Goal: Task Accomplishment & Management: Manage account settings

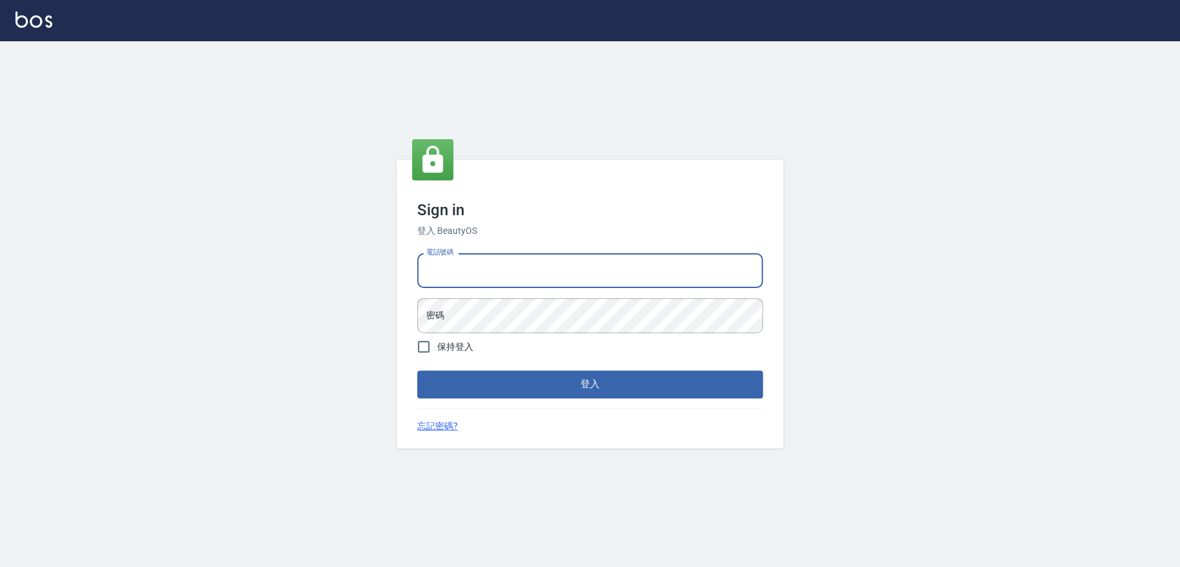
type input "0909258357"
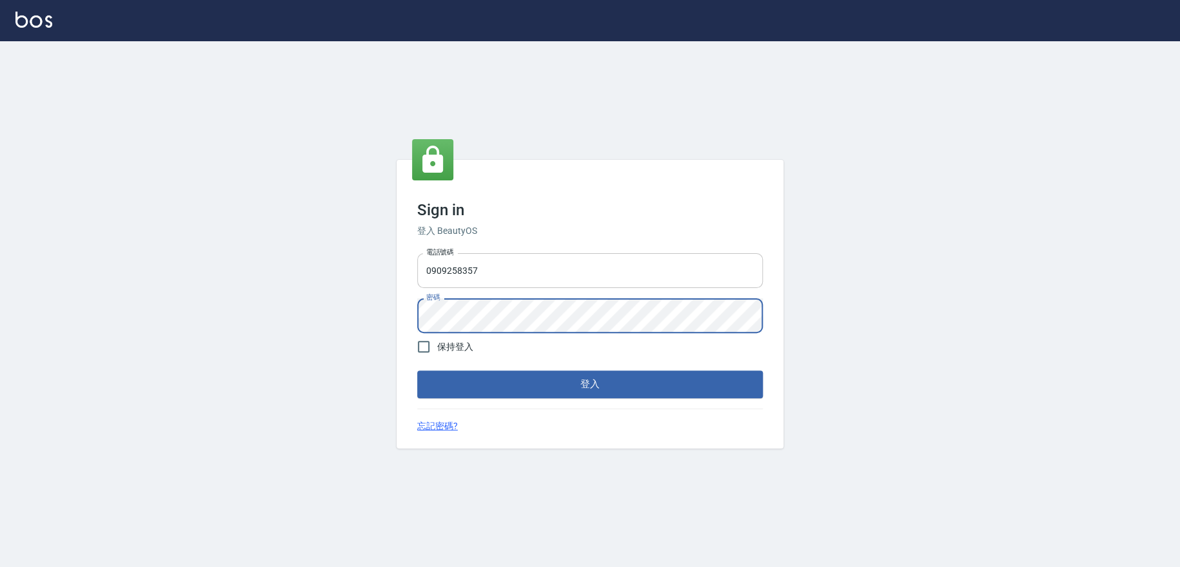
click at [417, 371] on button "登入" at bounding box center [590, 384] width 346 height 27
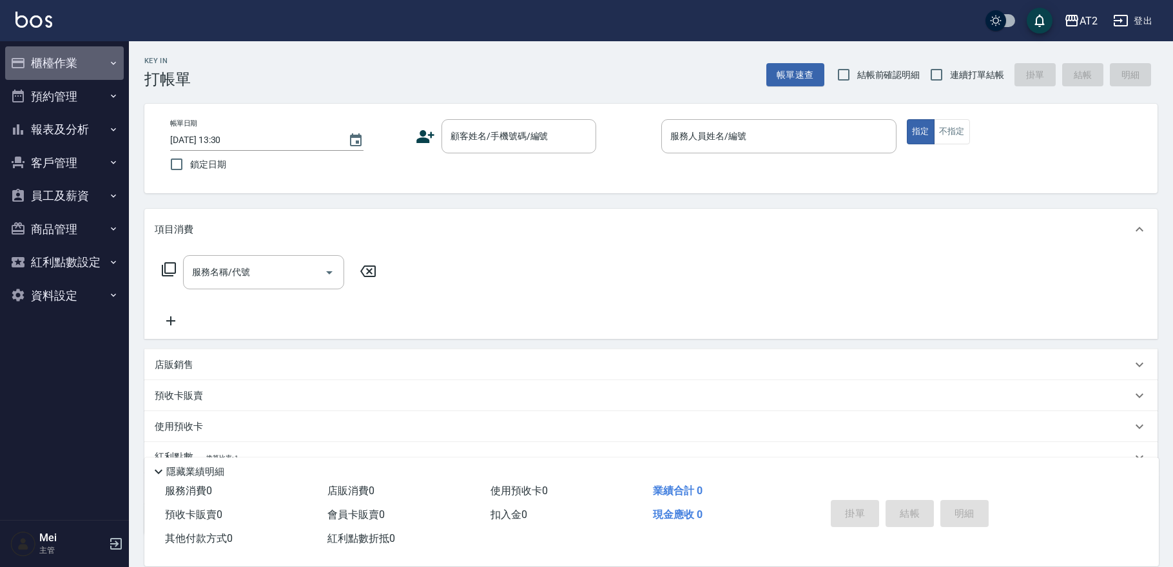
click at [95, 65] on button "櫃檯作業" at bounding box center [64, 63] width 119 height 34
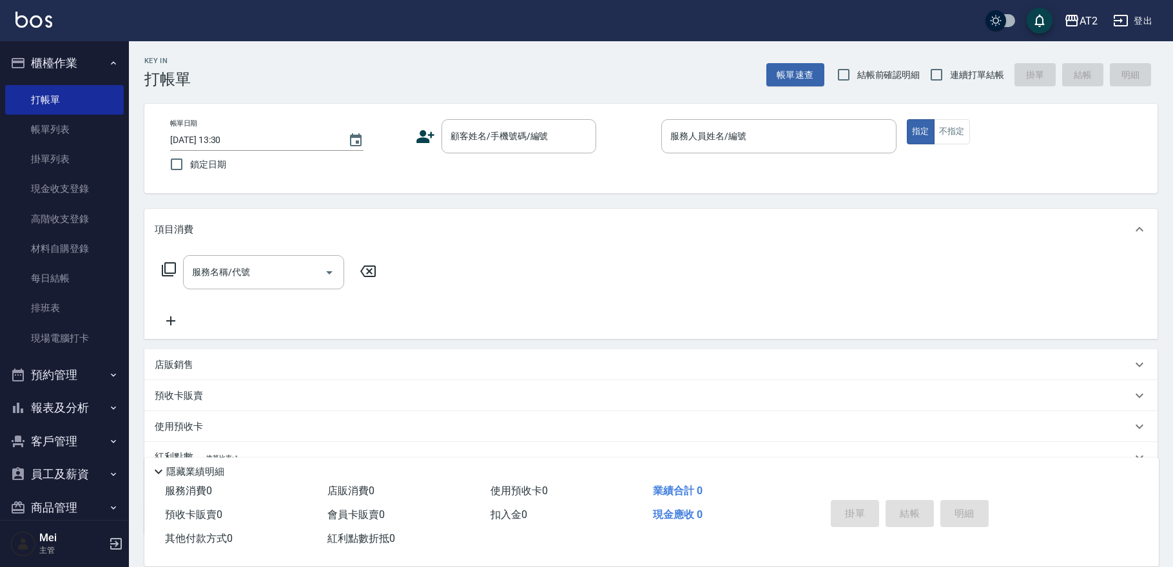
click at [72, 442] on button "客戶管理" at bounding box center [64, 442] width 119 height 34
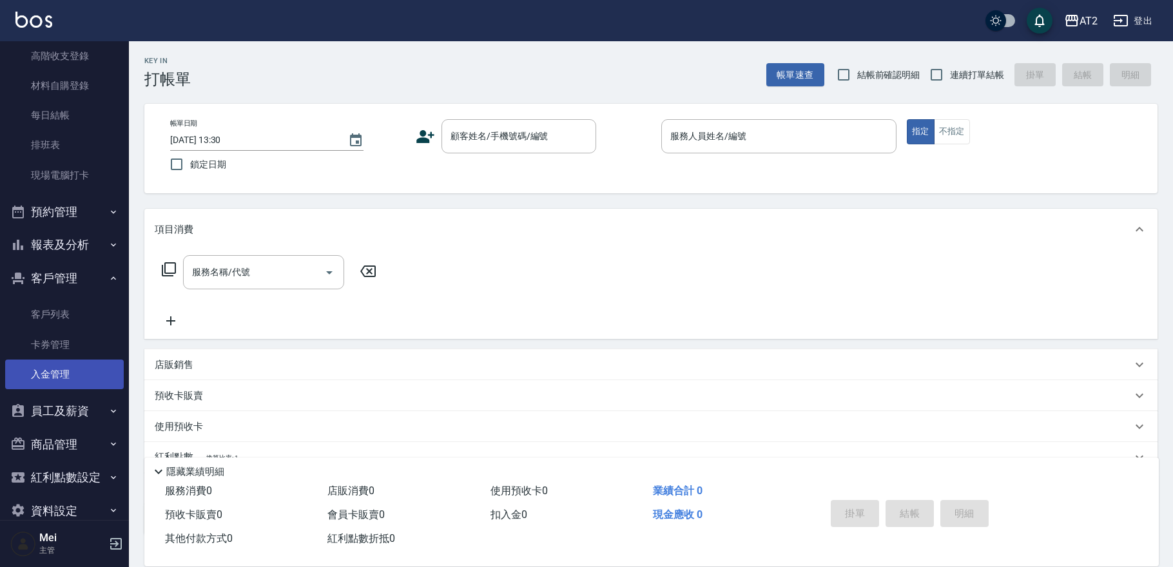
scroll to position [174, 0]
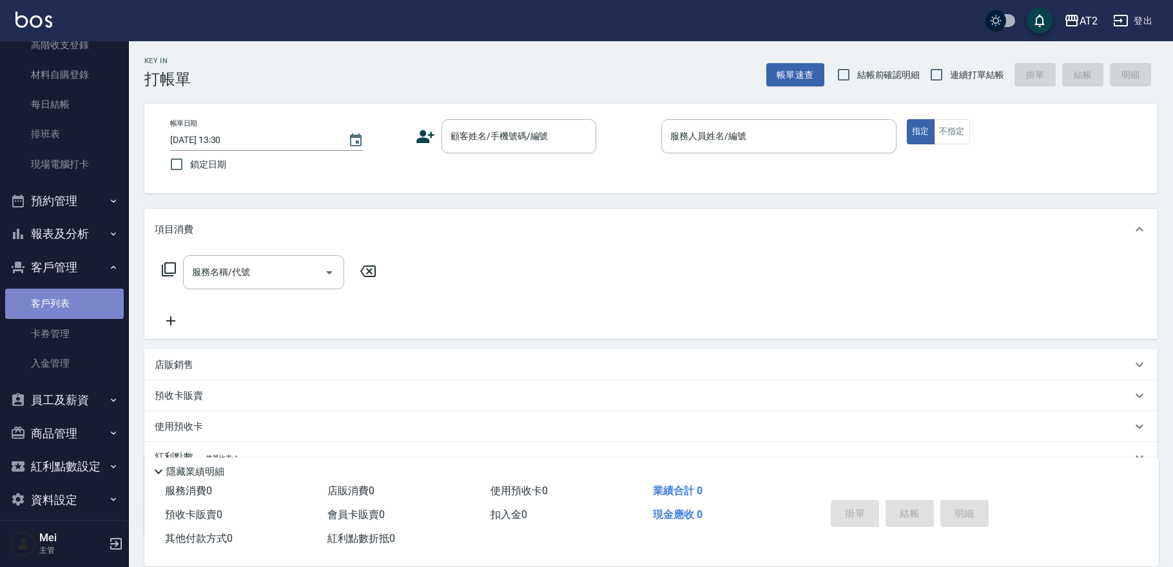
click at [68, 307] on link "客戶列表" at bounding box center [64, 304] width 119 height 30
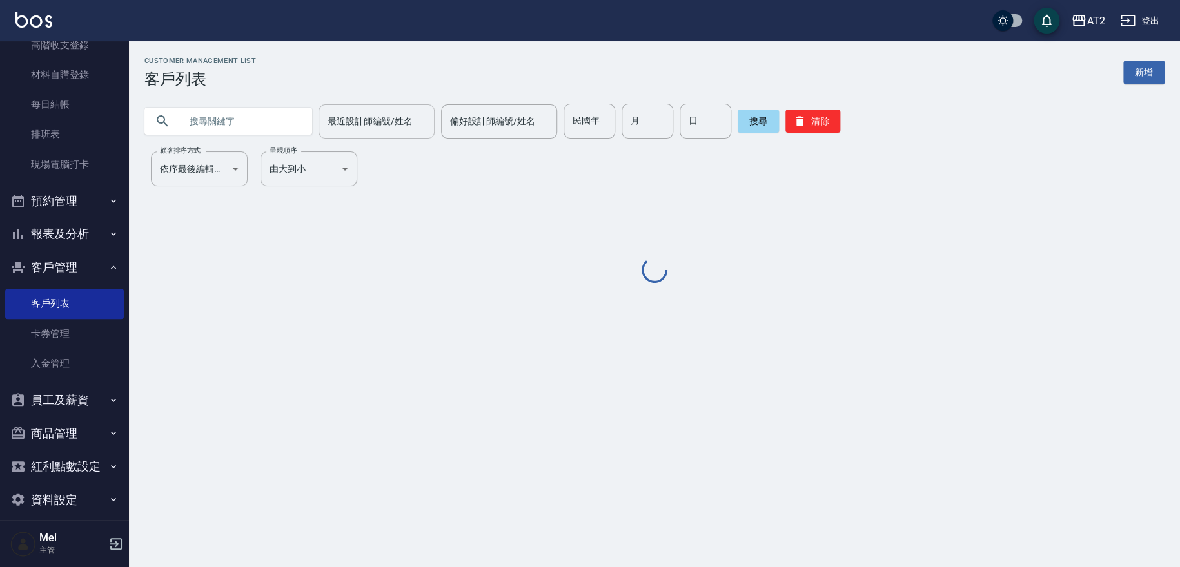
click at [361, 114] on div "最近設計師編號/姓名 最近設計師編號/姓名" at bounding box center [376, 121] width 116 height 34
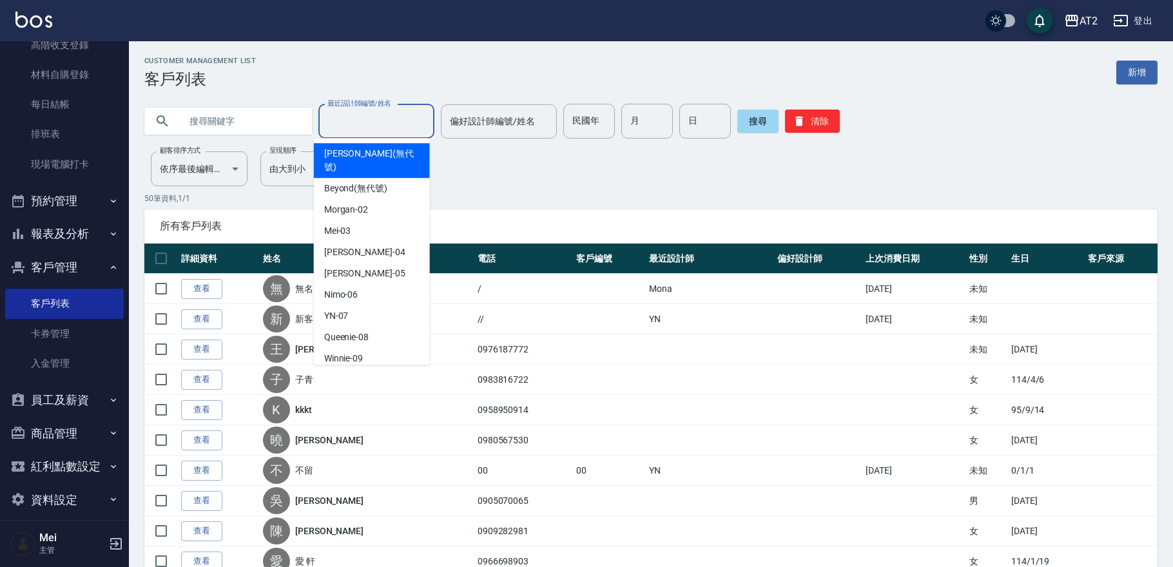
click at [284, 115] on input "text" at bounding box center [241, 121] width 121 height 35
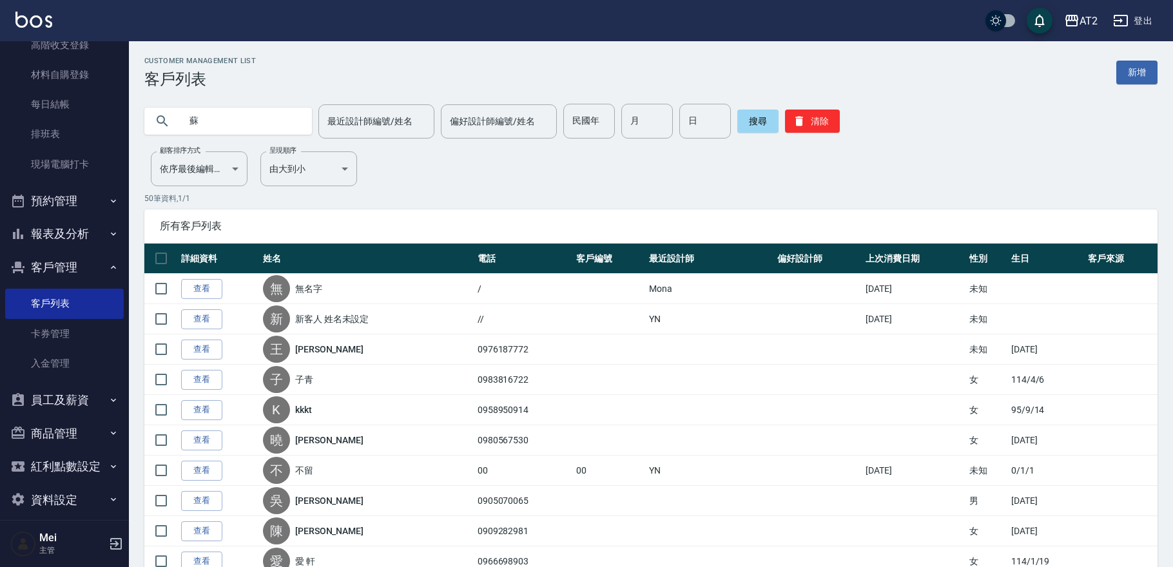
type input "蘇"
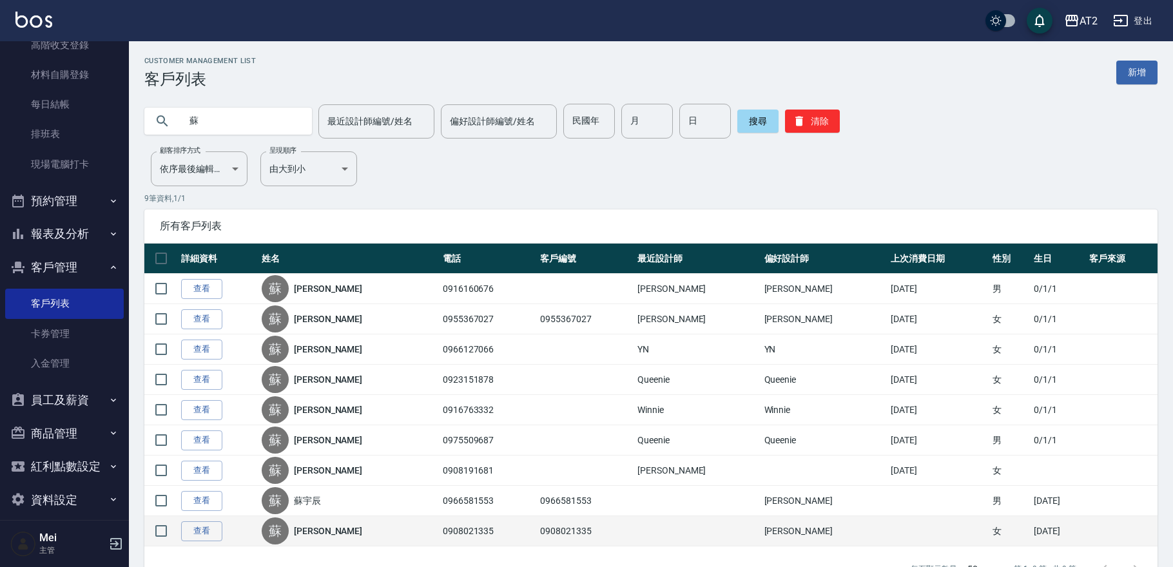
scroll to position [39, 0]
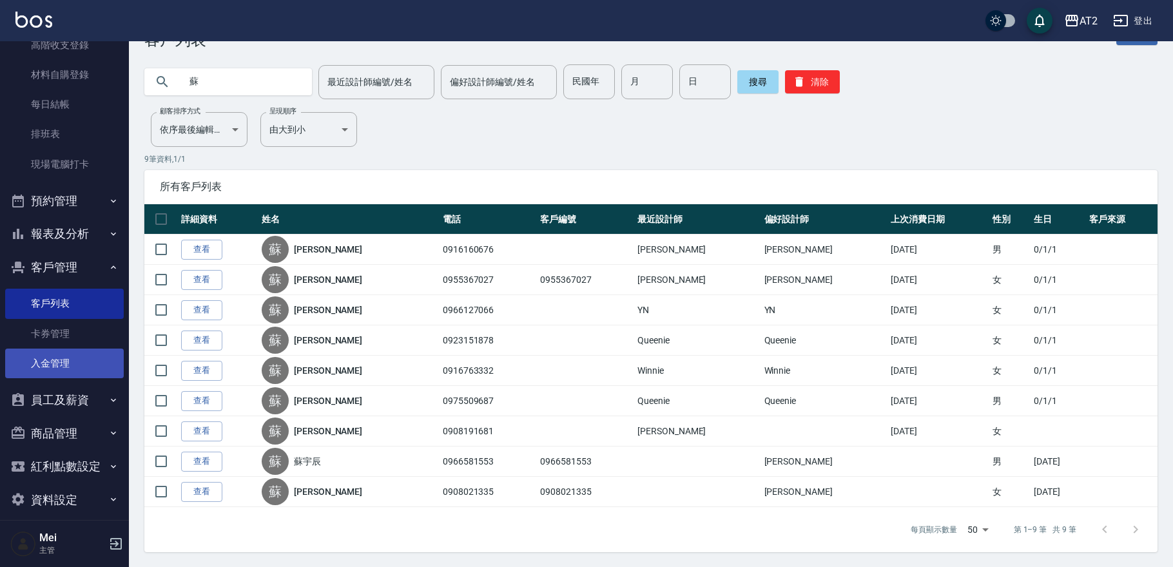
click at [55, 355] on link "入金管理" at bounding box center [64, 364] width 119 height 30
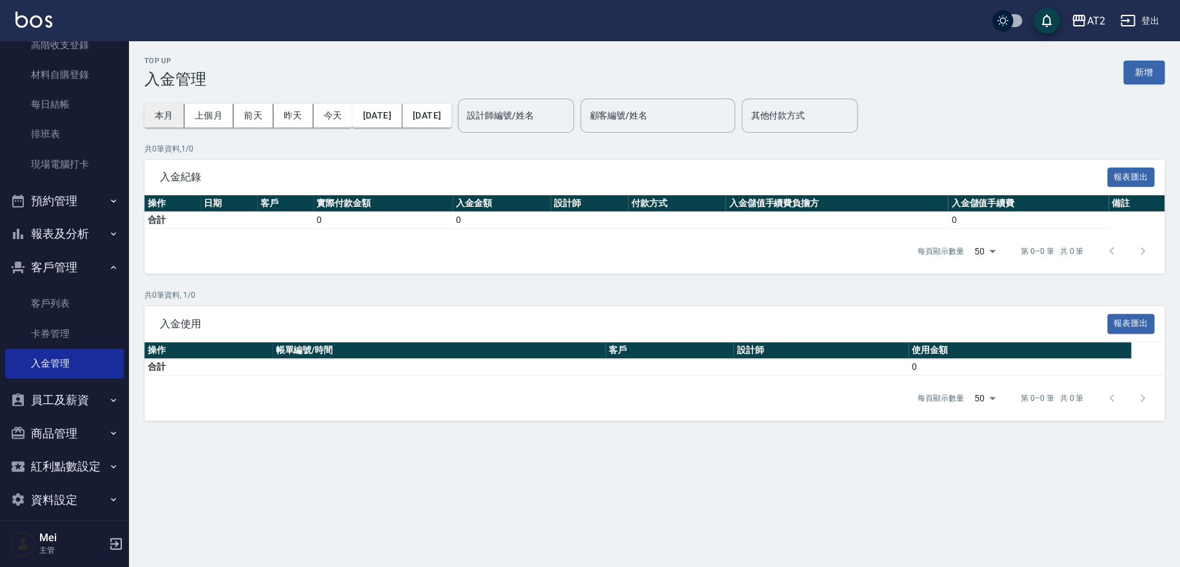
click at [168, 113] on button "本月" at bounding box center [164, 116] width 40 height 24
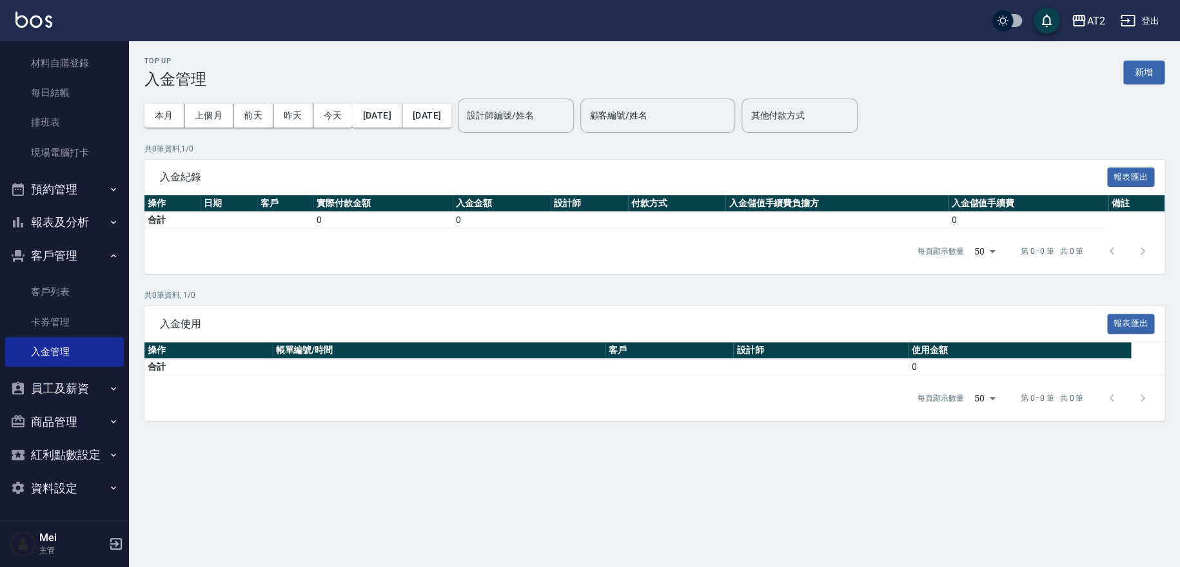
click at [84, 402] on button "員工及薪資" at bounding box center [64, 389] width 119 height 34
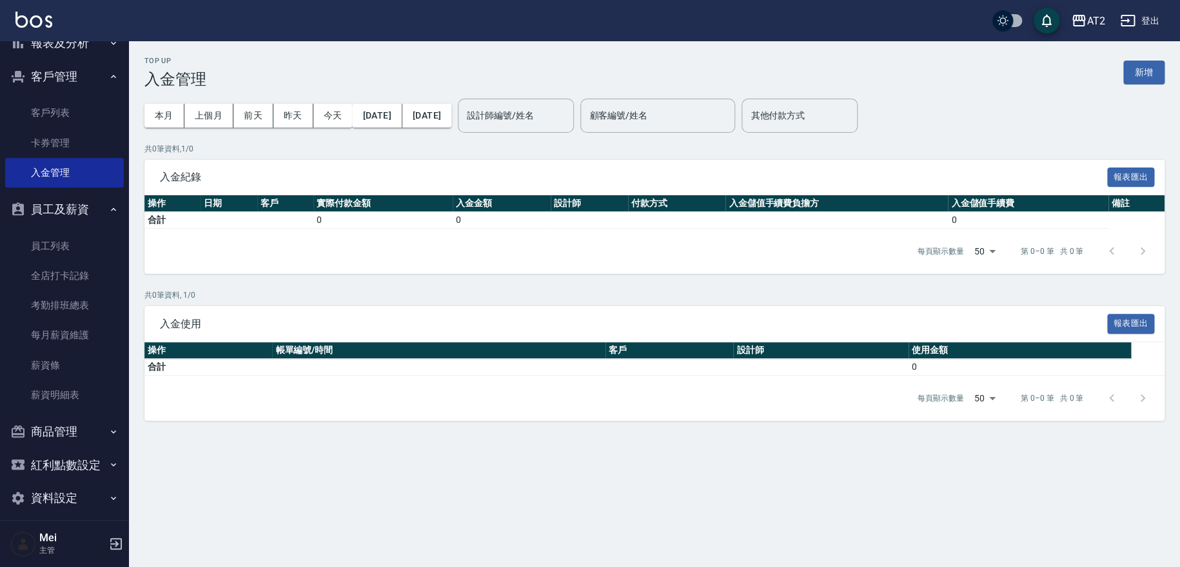
scroll to position [375, 0]
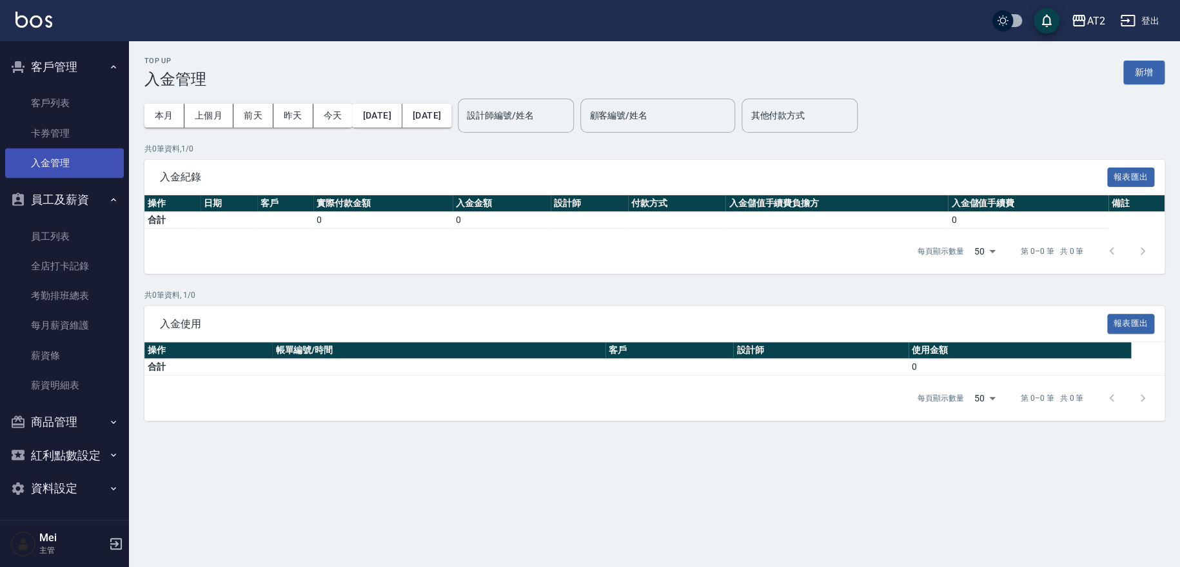
click at [64, 161] on link "入金管理" at bounding box center [64, 163] width 119 height 30
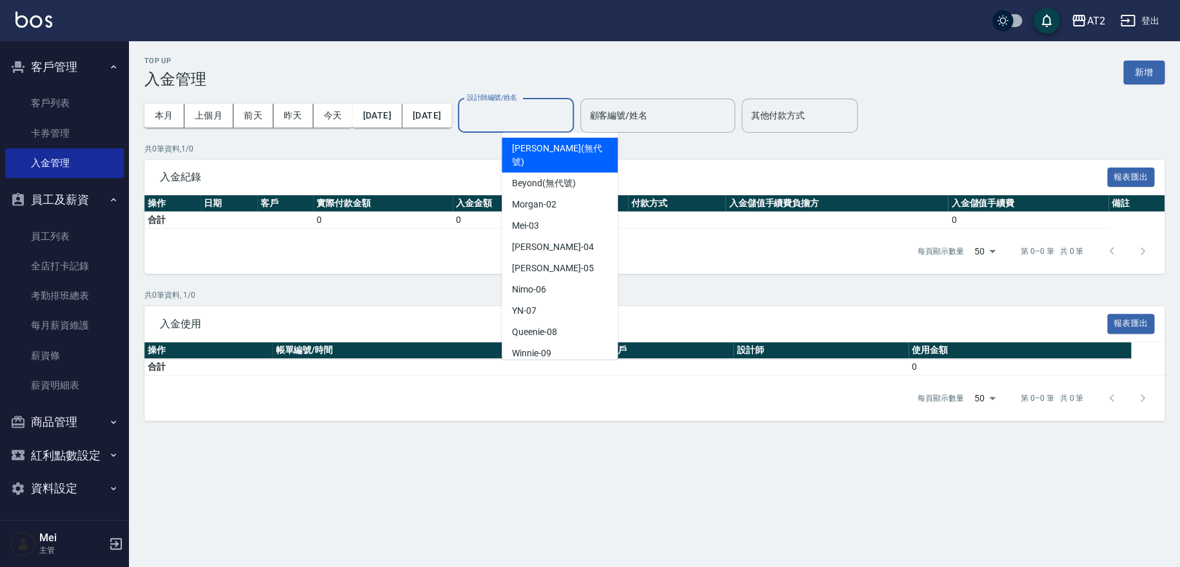
click at [568, 125] on input "設計師編號/姓名" at bounding box center [516, 115] width 104 height 23
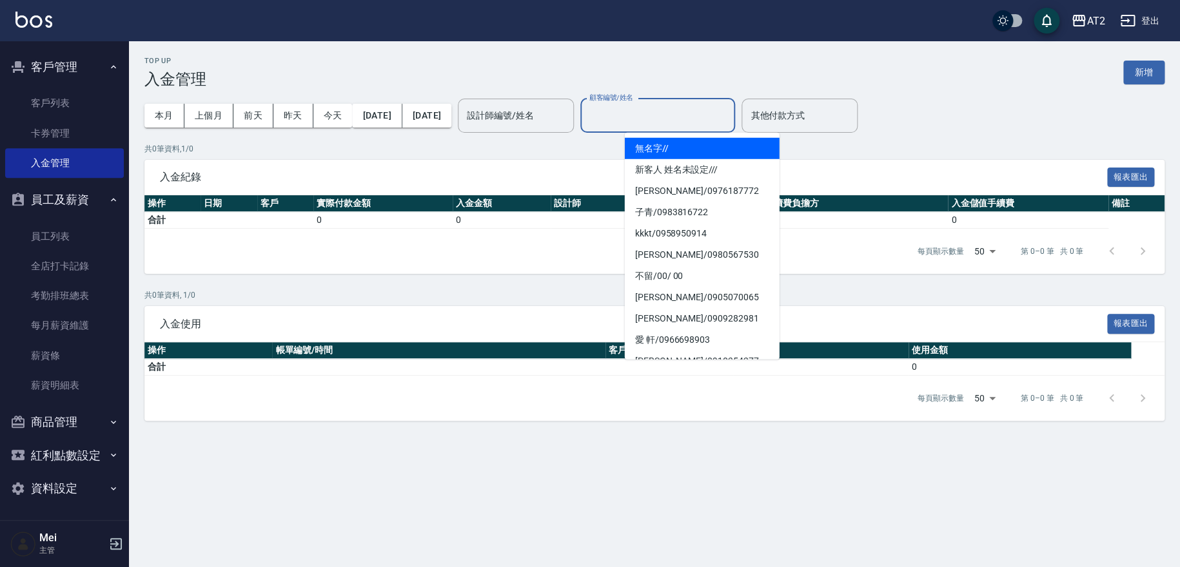
click at [714, 118] on input "顧客編號/姓名" at bounding box center [657, 115] width 143 height 23
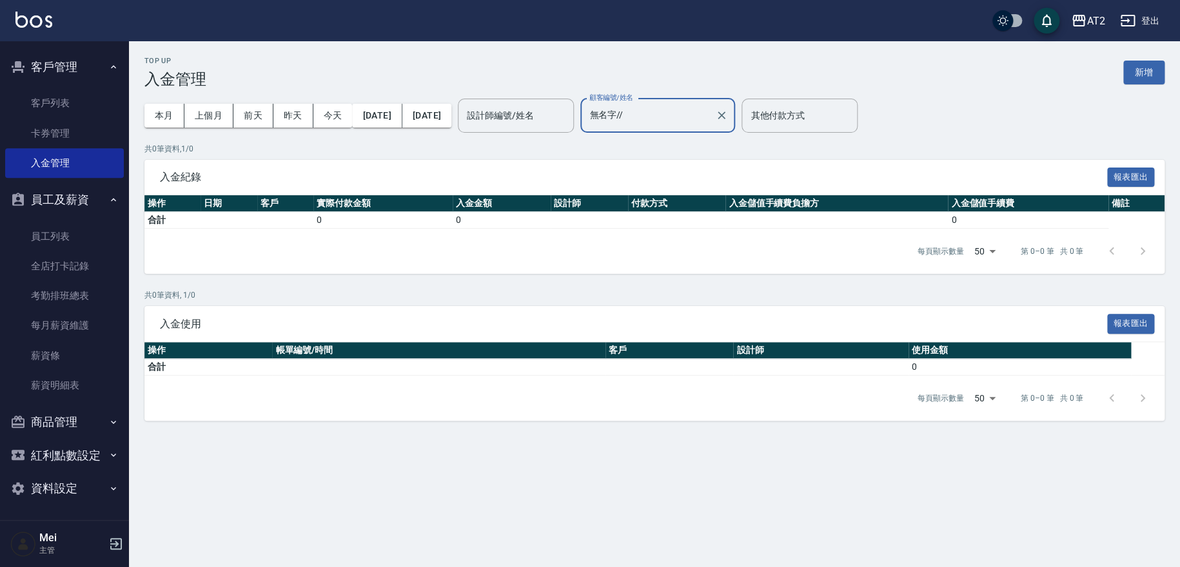
click at [710, 118] on input "無名字//" at bounding box center [648, 115] width 124 height 23
drag, startPoint x: 714, startPoint y: 118, endPoint x: 0, endPoint y: 130, distance: 714.4
click at [0, 121] on div "AT2 登出 櫃檯作業 打帳單 帳單列表 掛單列表 現金收支登錄 高階收支登錄 材料自購登錄 每日結帳 排班表 現場電腦打卡 預約管理 預約管理 單日預約紀錄…" at bounding box center [590, 283] width 1180 height 567
type input "無名字//"
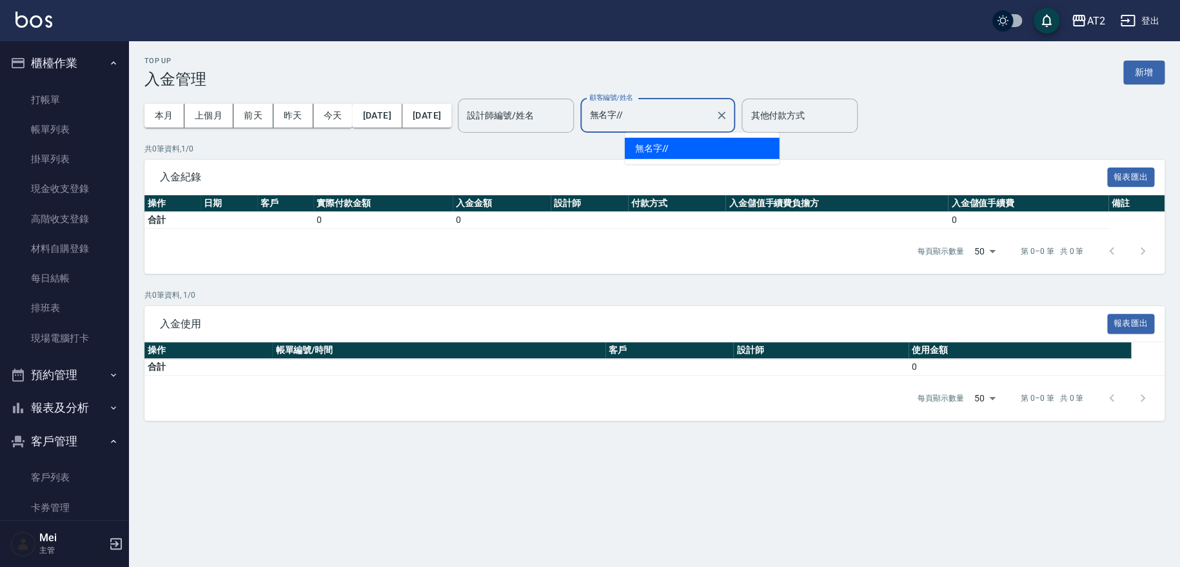
click at [64, 405] on button "報表及分析" at bounding box center [64, 408] width 119 height 34
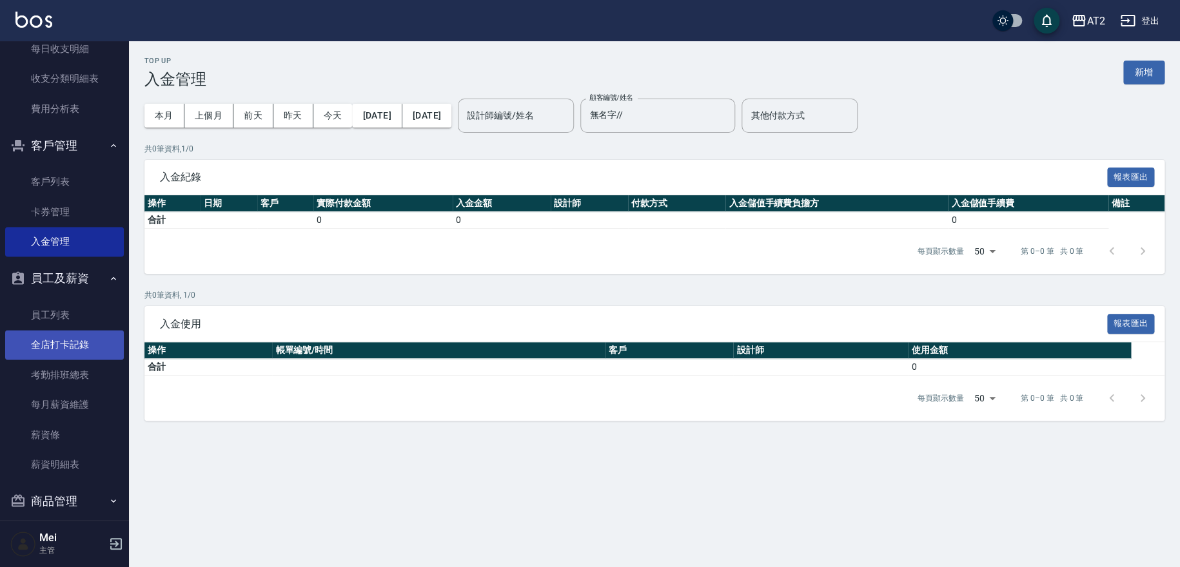
scroll to position [838, 0]
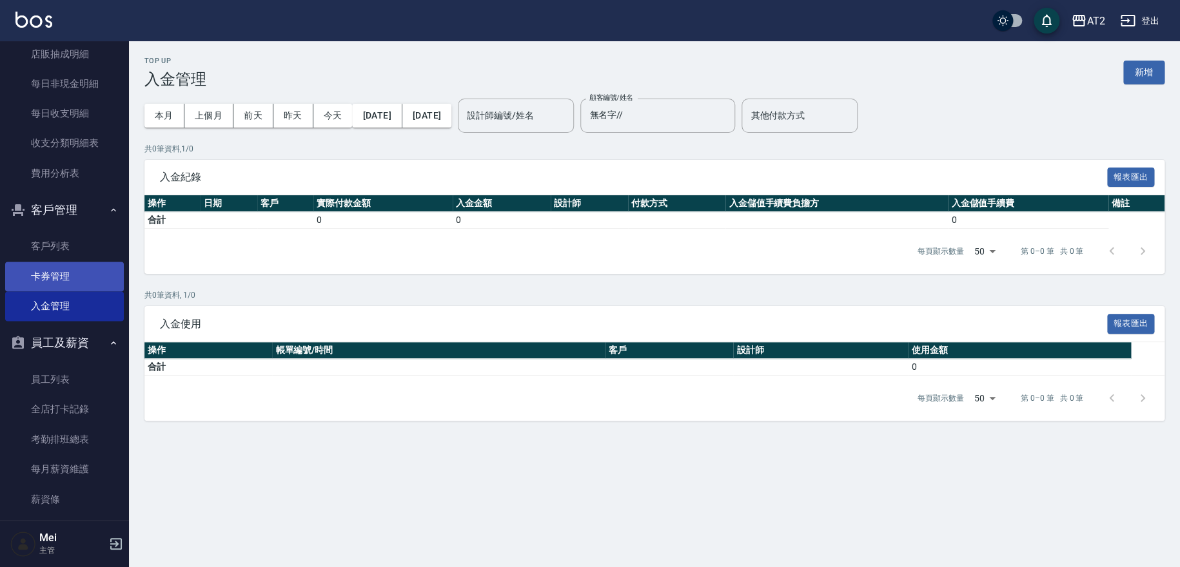
click at [73, 277] on link "卡券管理" at bounding box center [64, 277] width 119 height 30
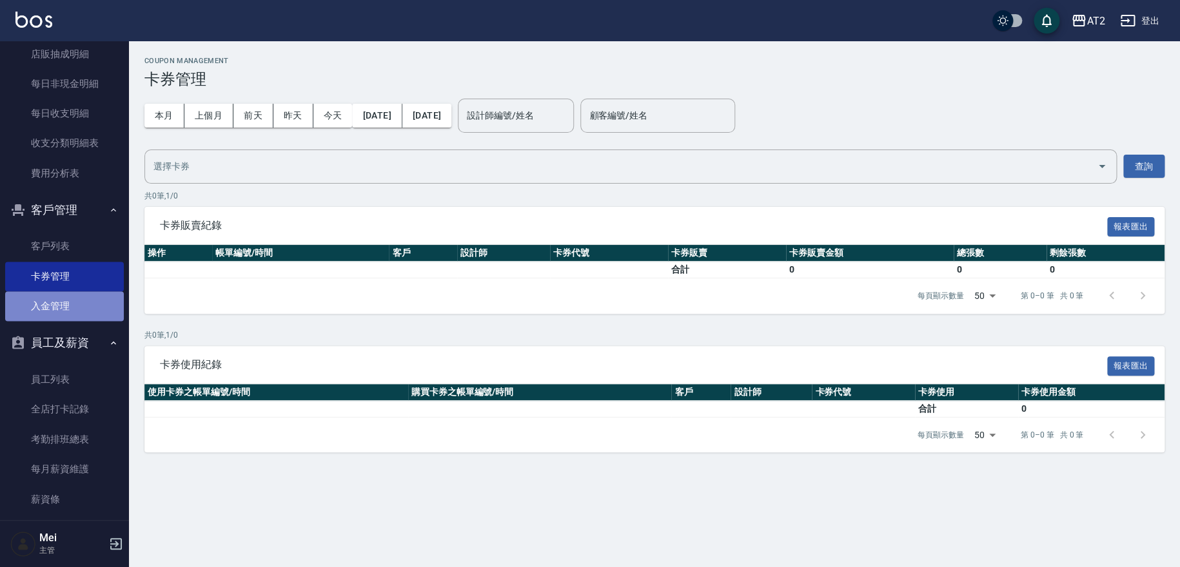
click at [70, 305] on link "入金管理" at bounding box center [64, 306] width 119 height 30
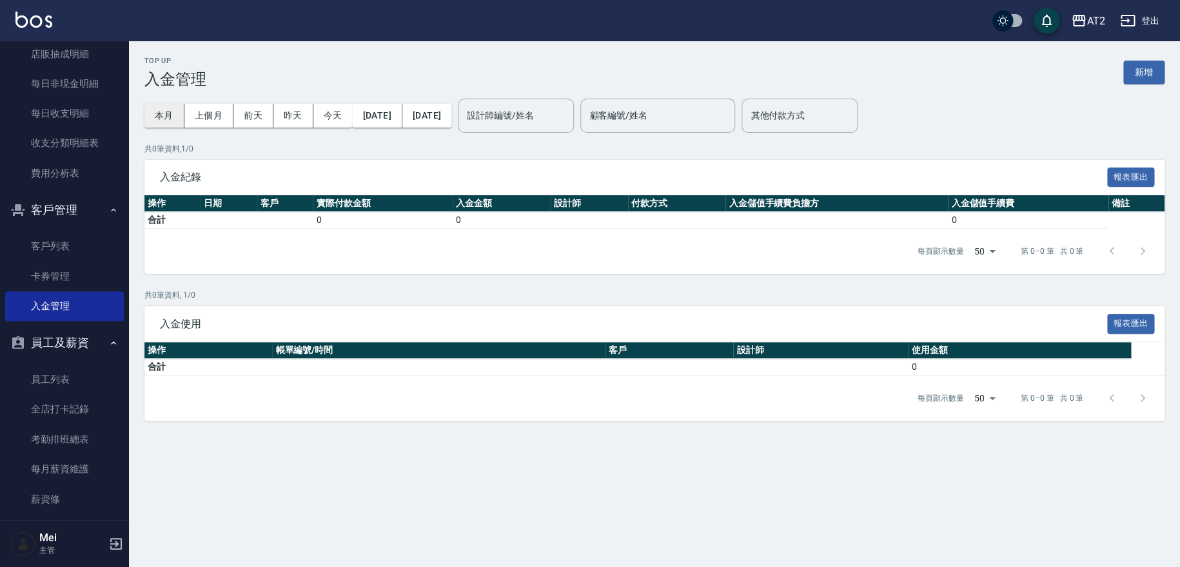
click at [155, 121] on button "本月" at bounding box center [164, 116] width 40 height 24
click at [559, 122] on input "設計師編號/姓名" at bounding box center [516, 115] width 104 height 23
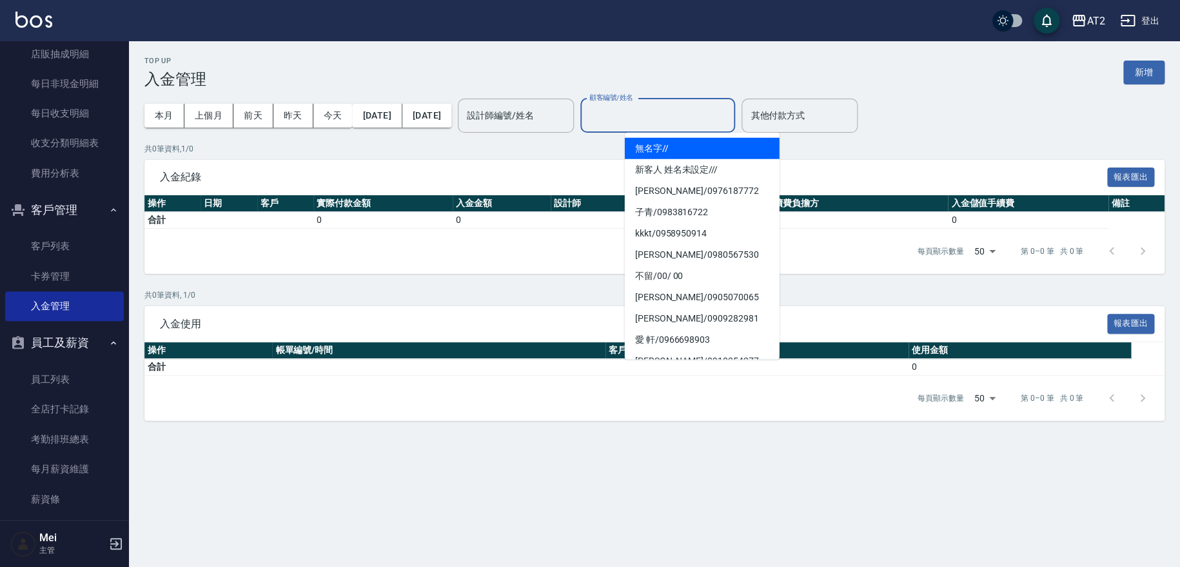
click at [674, 119] on input "顧客編號/姓名" at bounding box center [657, 115] width 143 height 23
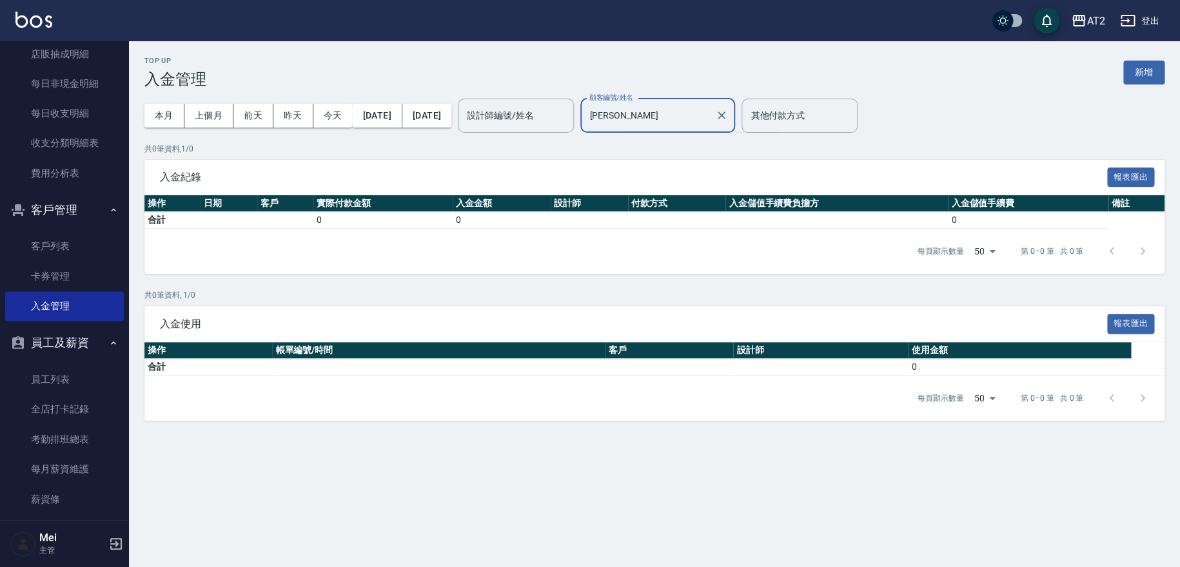
click at [683, 124] on input "蘇珮" at bounding box center [648, 115] width 124 height 23
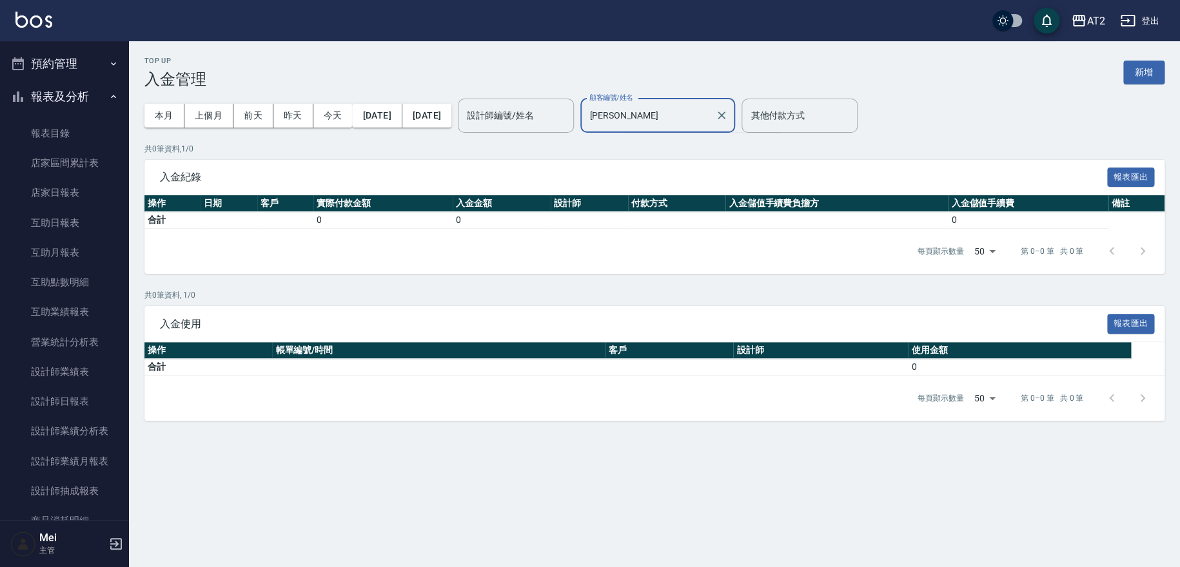
scroll to position [265, 0]
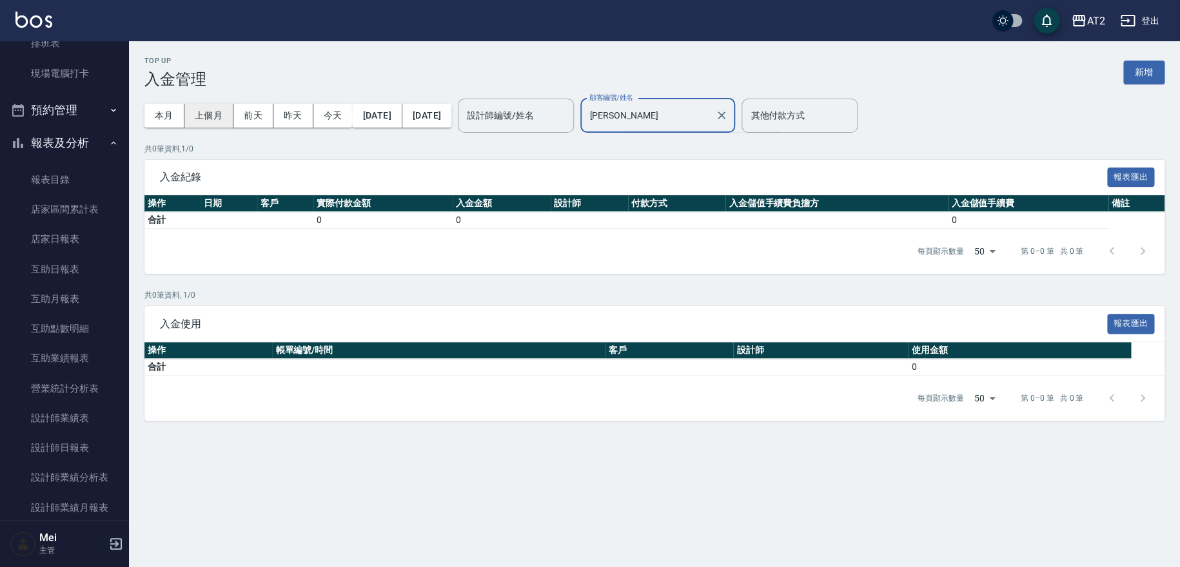
type input "蘇珮"
click at [214, 121] on button "上個月" at bounding box center [208, 116] width 49 height 24
click at [708, 124] on input "蘇珮" at bounding box center [648, 115] width 124 height 23
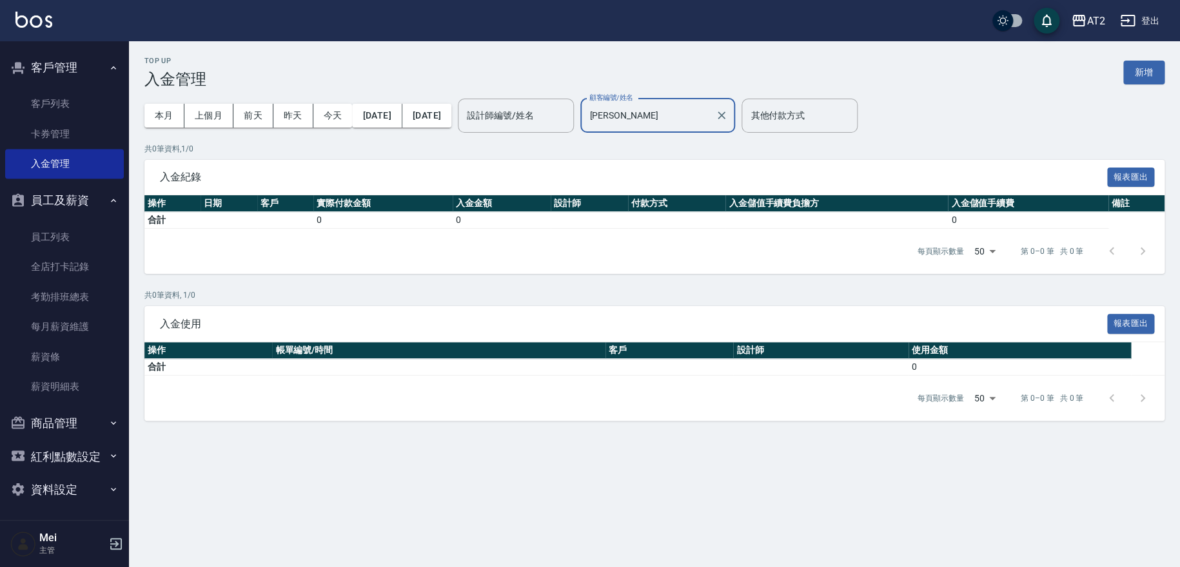
scroll to position [981, 0]
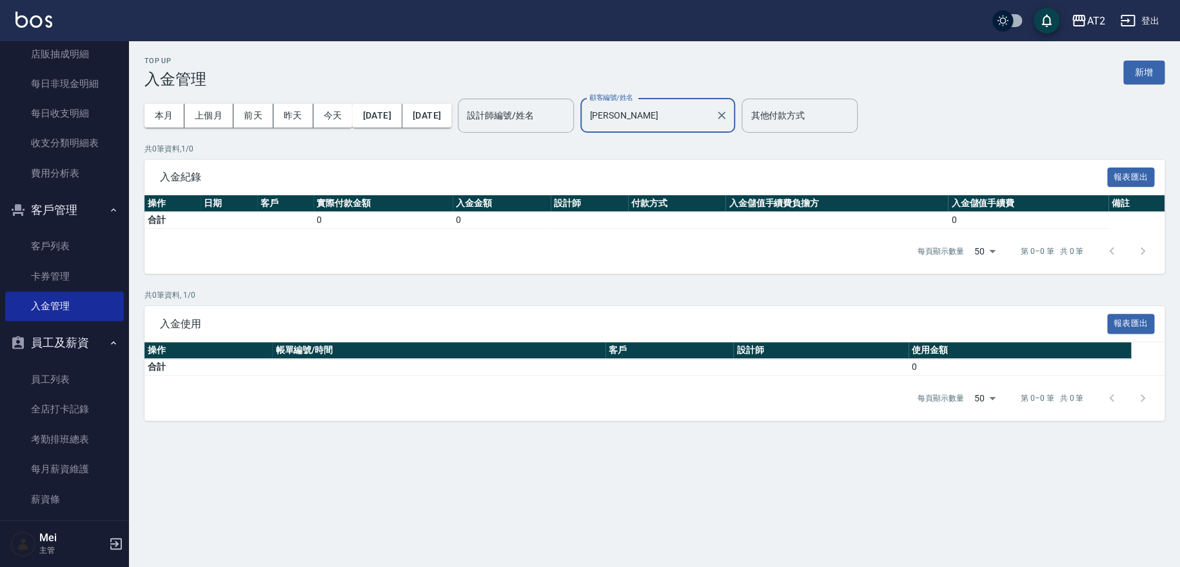
click at [100, 340] on button "員工及薪資" at bounding box center [64, 343] width 119 height 34
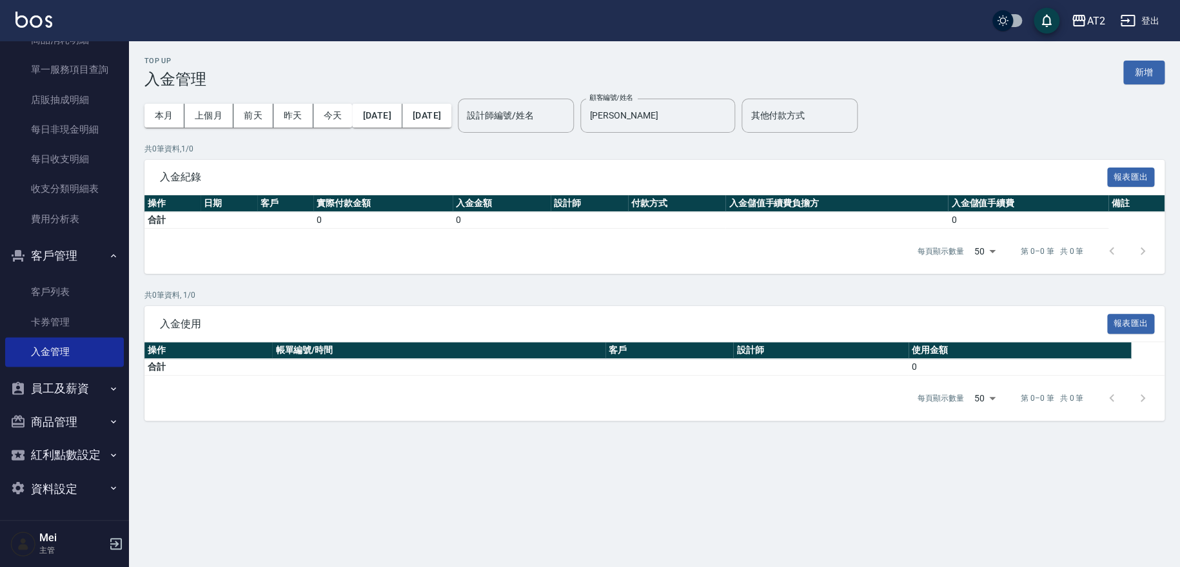
scroll to position [792, 0]
click at [77, 313] on link "卡券管理" at bounding box center [64, 323] width 119 height 30
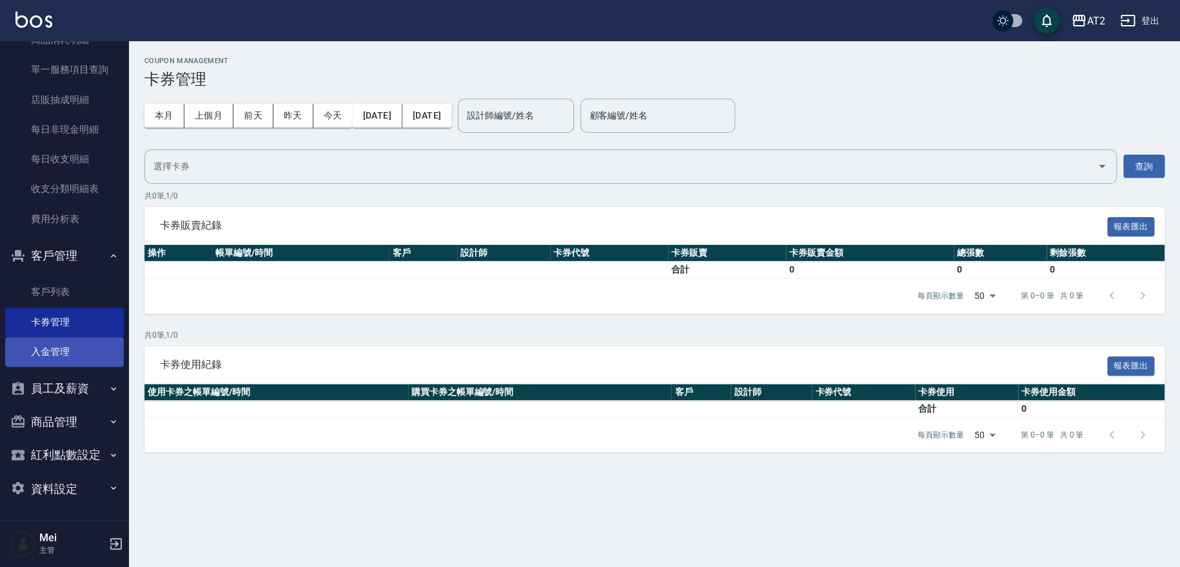
click at [77, 364] on link "入金管理" at bounding box center [64, 352] width 119 height 30
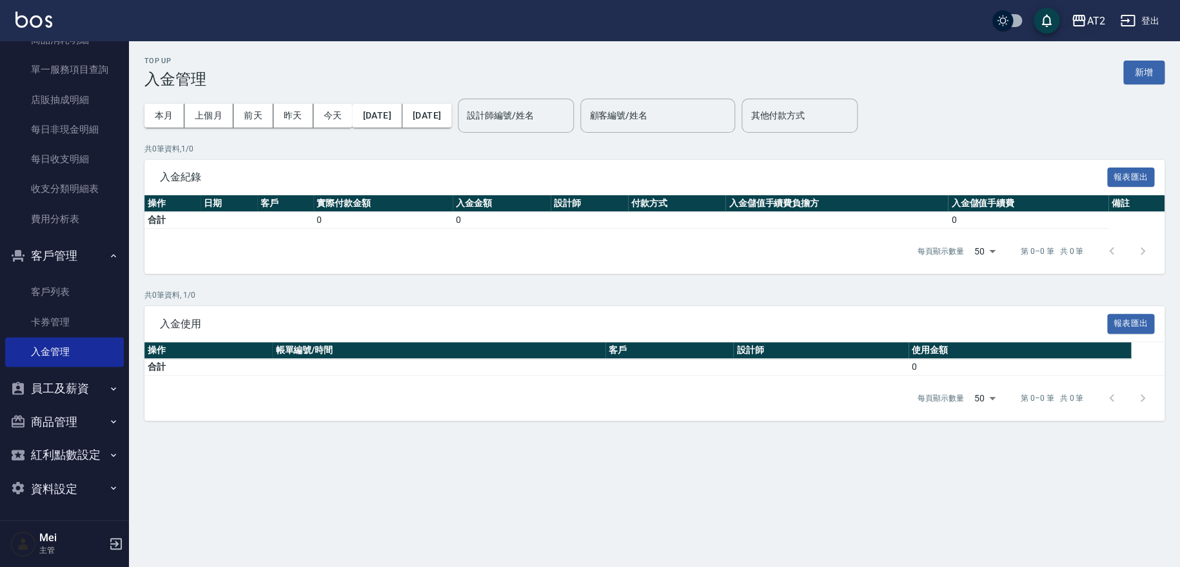
click at [1076, 21] on icon "button" at bounding box center [1078, 20] width 15 height 15
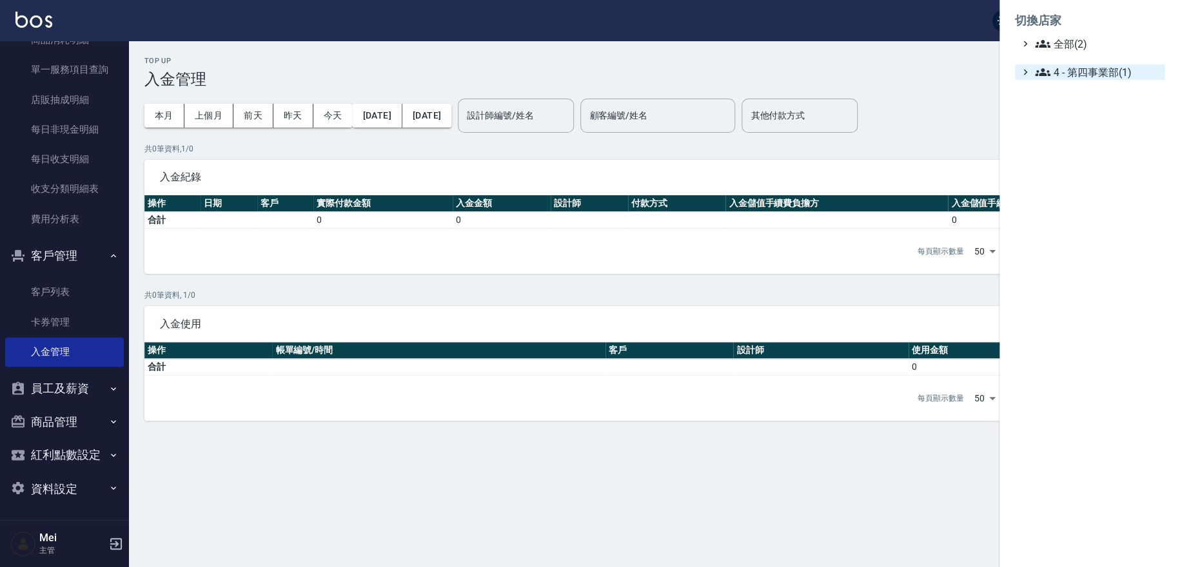
click at [1102, 71] on span "4 - 第四事業部(1)" at bounding box center [1097, 71] width 124 height 15
click at [1108, 90] on span "4.02 - 吳國隆(2)" at bounding box center [1104, 87] width 112 height 15
click at [1101, 104] on span "AT2" at bounding box center [1105, 104] width 107 height 15
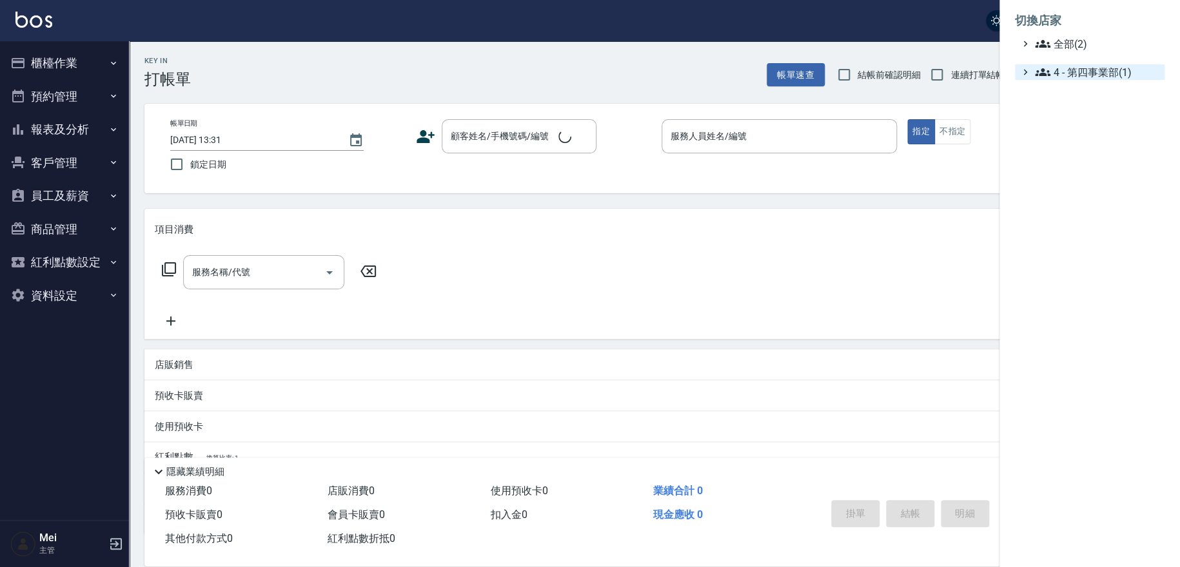
click at [1097, 67] on span "4 - 第四事業部(1)" at bounding box center [1097, 71] width 124 height 15
click at [1093, 96] on ul "切換店家 全部(2) 4 - 第四事業部(1) 4.02 - 吳國隆(2)" at bounding box center [1089, 50] width 181 height 101
click at [1097, 87] on span "4.02 - [PERSON_NAME](2)" at bounding box center [1104, 87] width 112 height 15
click at [1091, 119] on span "尚洋成都" at bounding box center [1105, 122] width 107 height 15
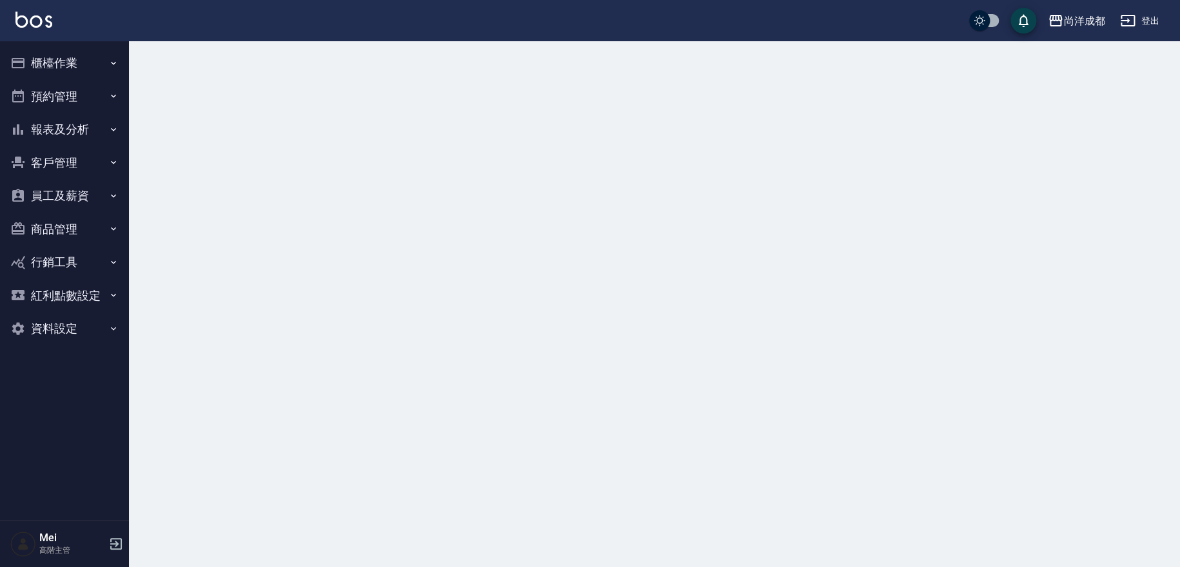
click at [100, 190] on button "員工及薪資" at bounding box center [64, 196] width 119 height 34
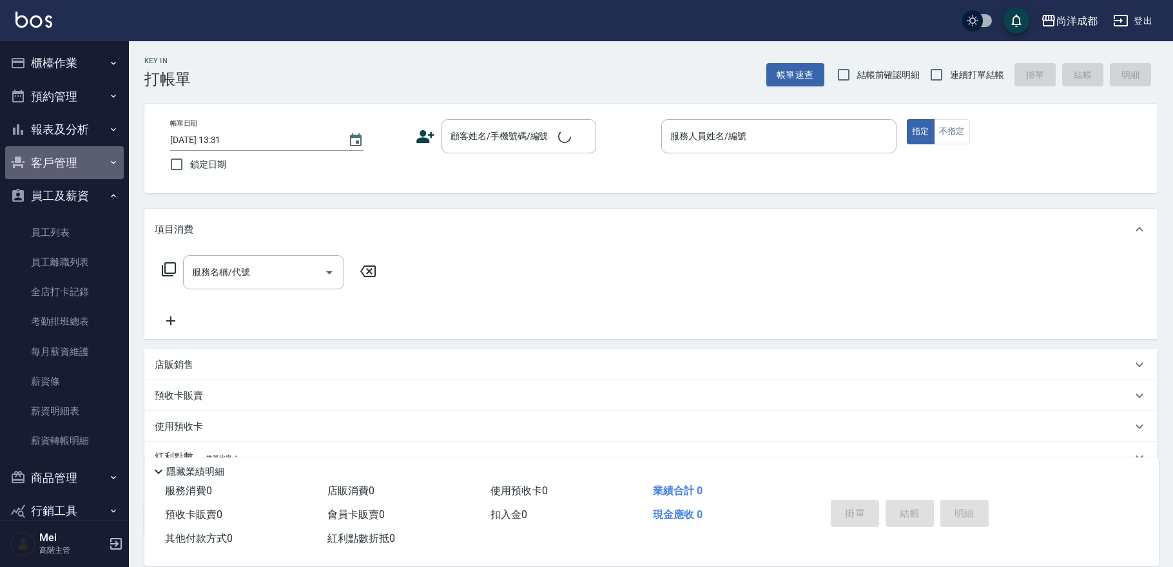
click at [88, 161] on button "客戶管理" at bounding box center [64, 163] width 119 height 34
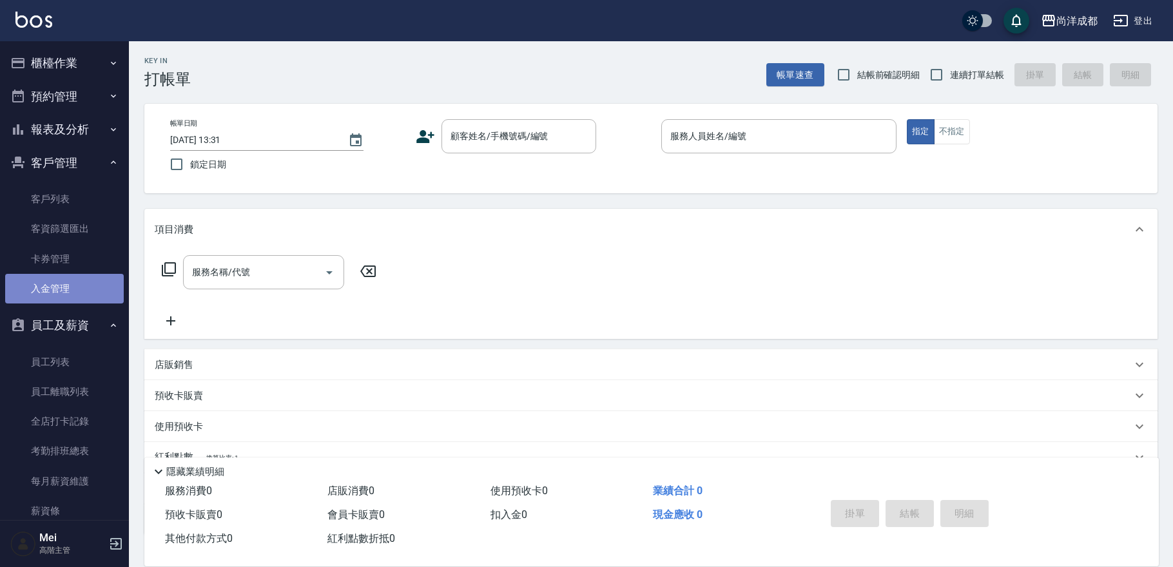
click at [84, 286] on link "入金管理" at bounding box center [64, 289] width 119 height 30
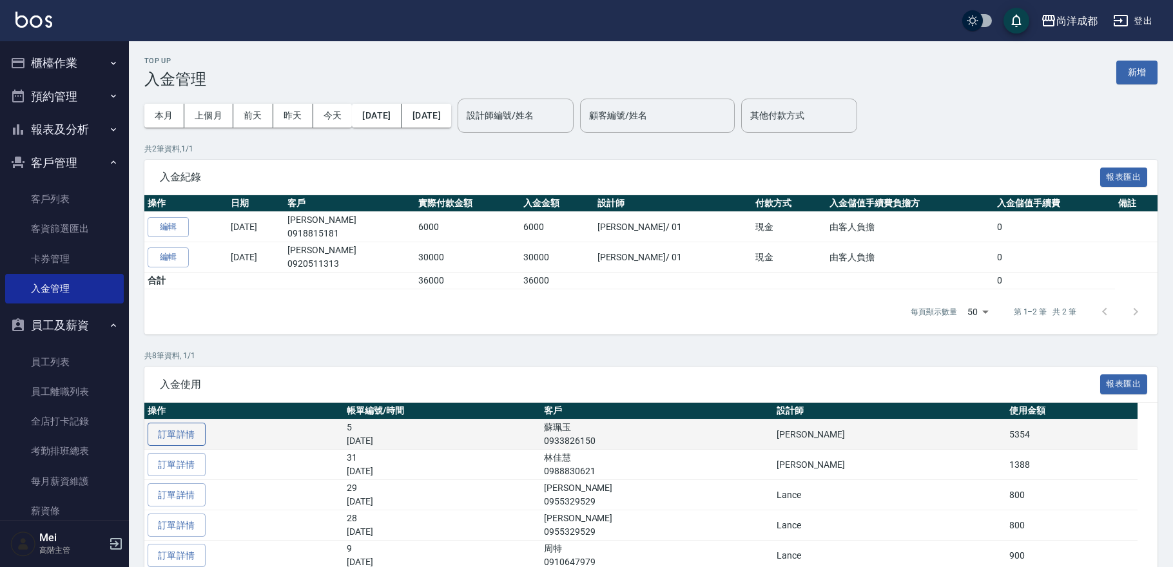
click at [196, 431] on link "訂單詳情" at bounding box center [177, 435] width 58 height 24
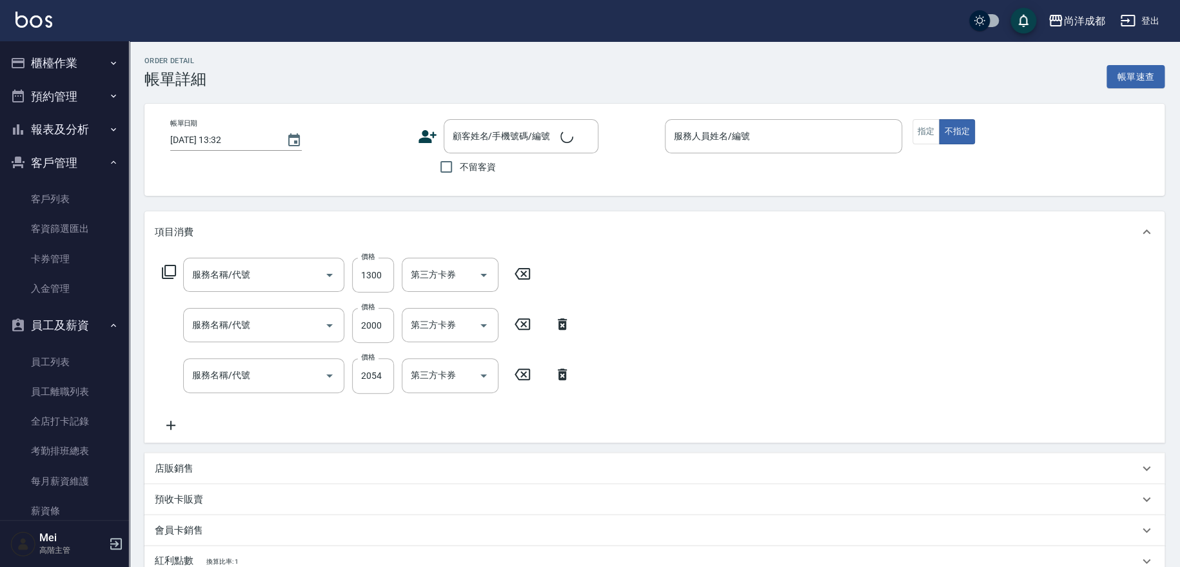
type input "2025/09/22 21:18"
type input "[PERSON_NAME]-01"
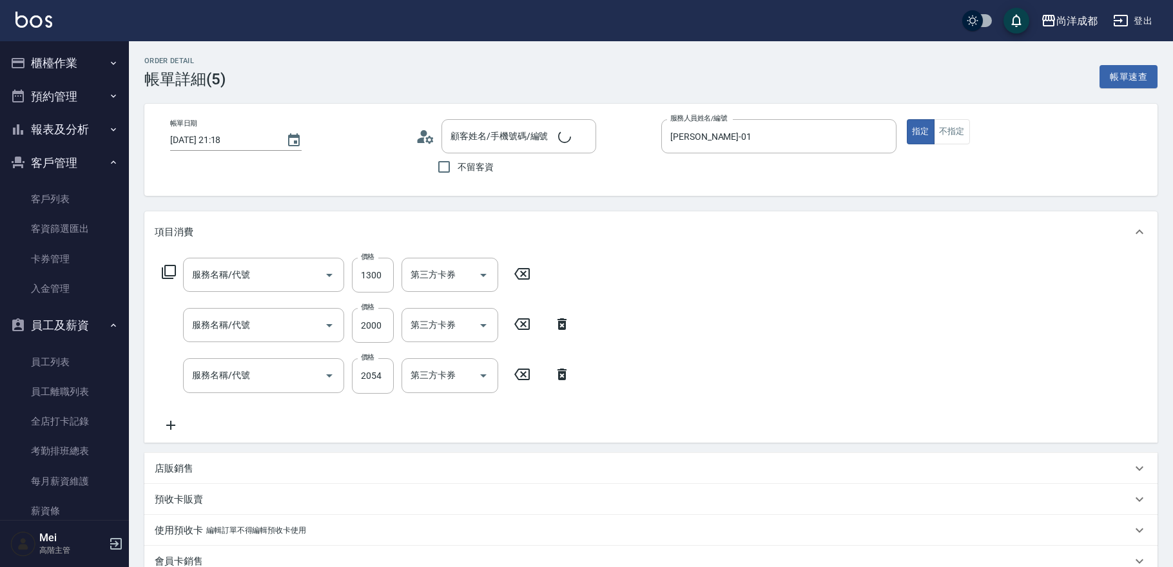
type input "剪髮(401)"
type input "染髮(501)"
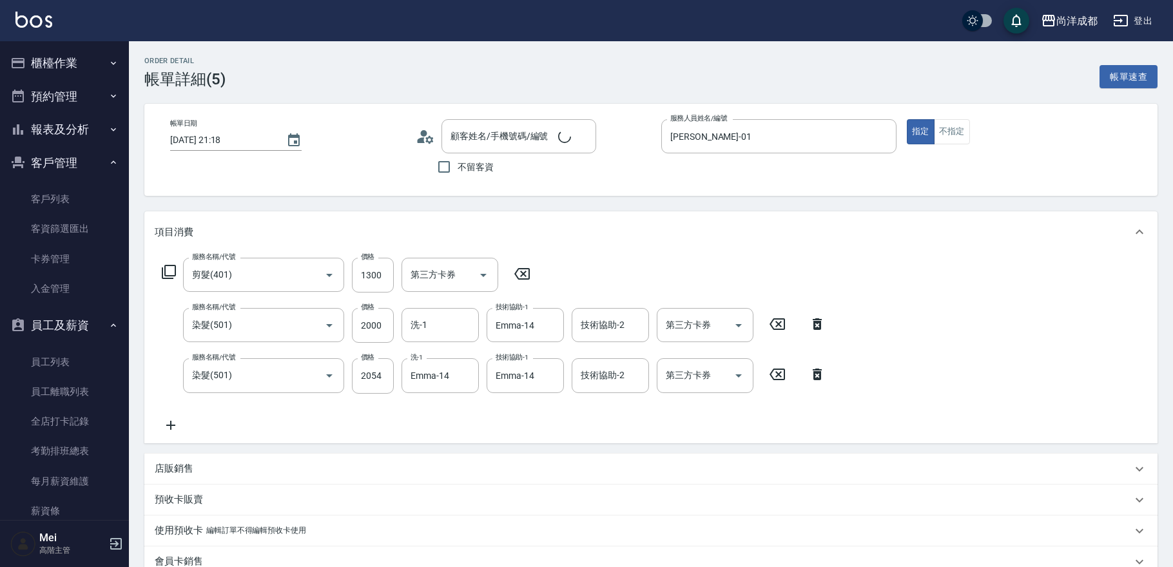
type input "蘇珮玉/0933826150/"
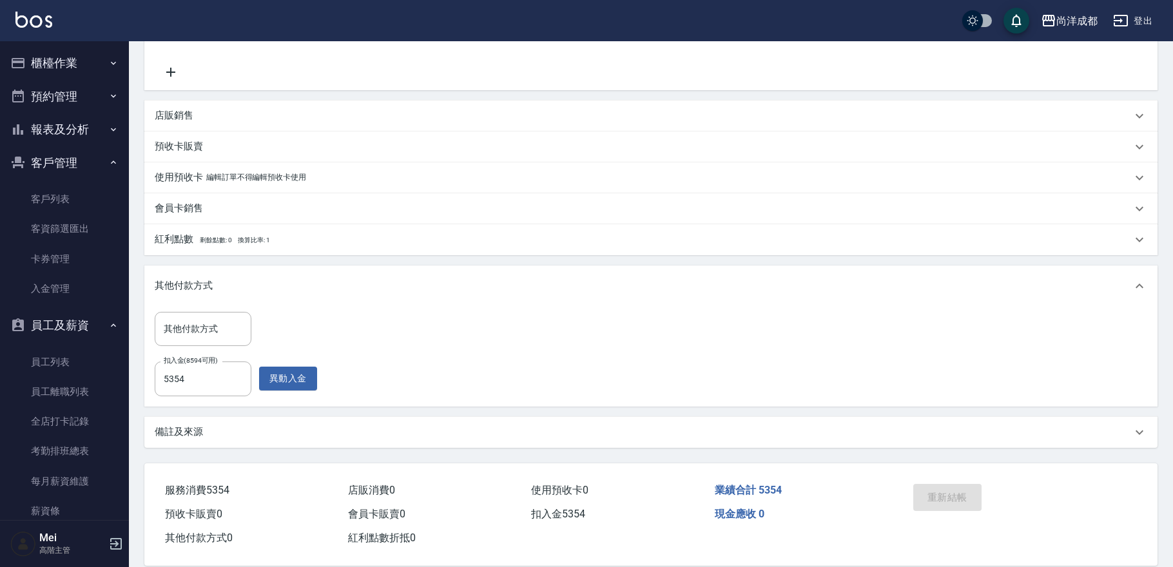
scroll to position [358, 0]
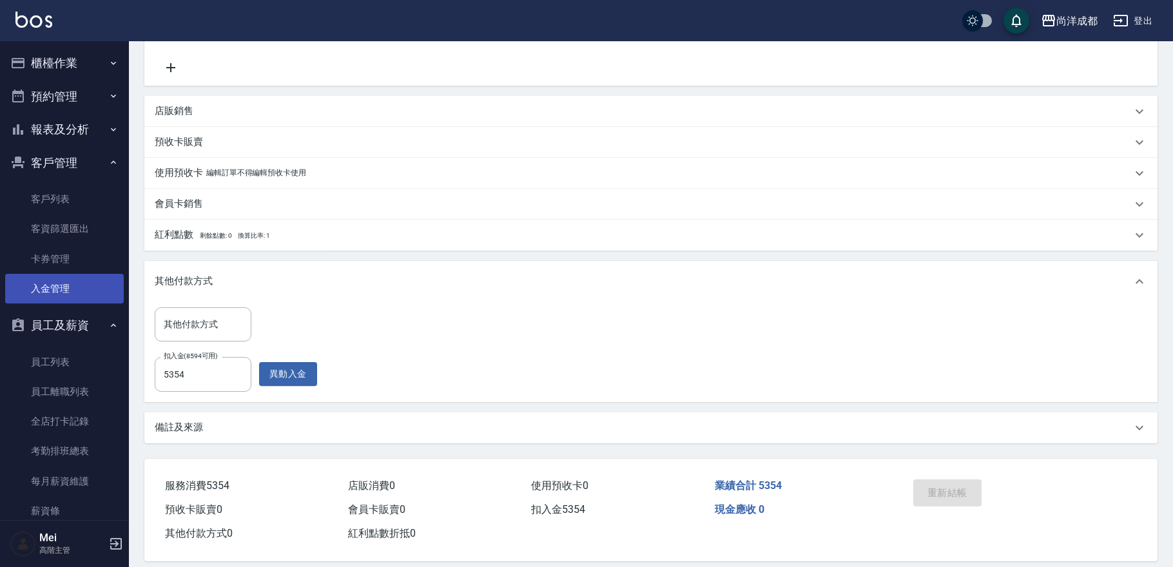
click at [61, 286] on link "入金管理" at bounding box center [64, 289] width 119 height 30
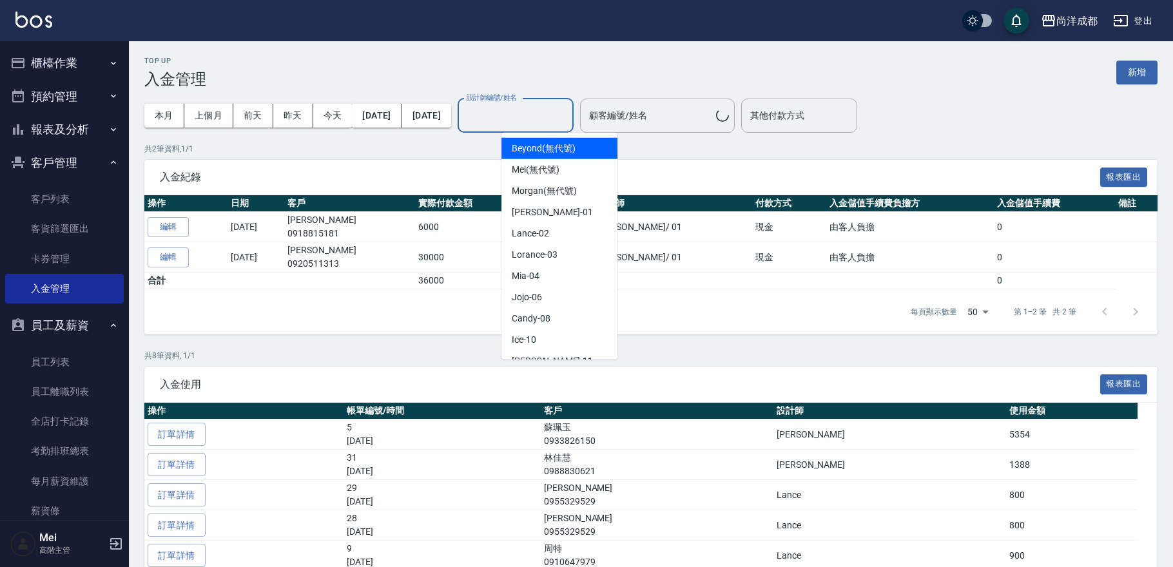
click at [568, 110] on input "設計師編號/姓名" at bounding box center [516, 115] width 104 height 23
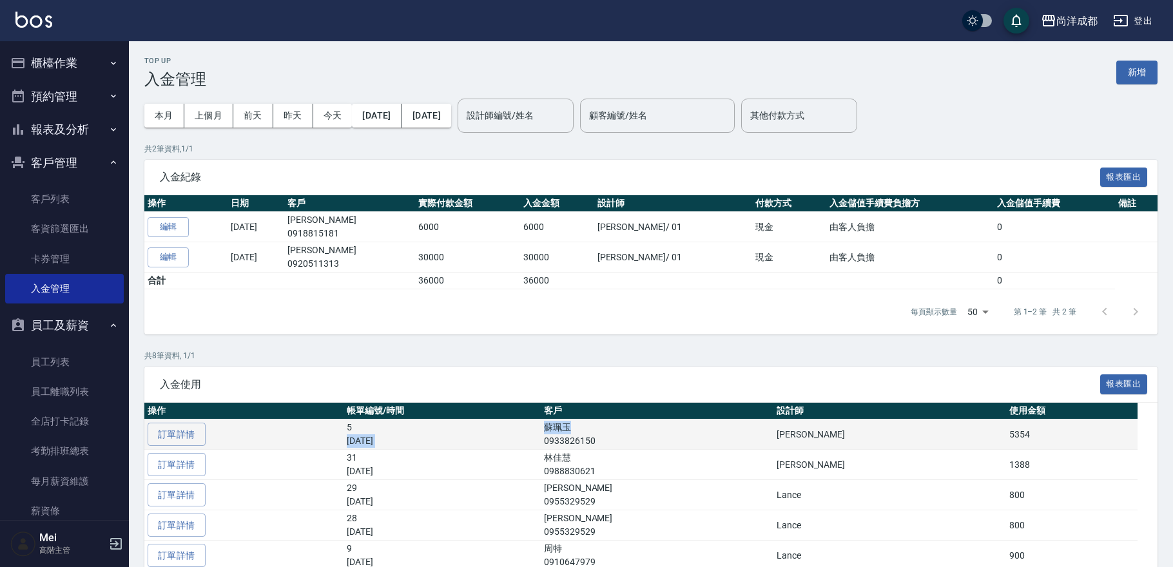
drag, startPoint x: 628, startPoint y: 425, endPoint x: 659, endPoint y: 425, distance: 31.6
click at [659, 425] on tr "訂單詳情 5 2025/09/22 蘇珮玉 0933826150 Benny 5354" at bounding box center [650, 435] width 1013 height 30
click at [659, 425] on td "蘇珮玉 0933826150" at bounding box center [657, 435] width 233 height 30
drag, startPoint x: 633, startPoint y: 442, endPoint x: 686, endPoint y: 442, distance: 52.9
click at [686, 442] on p "0933826150" at bounding box center [657, 442] width 226 height 14
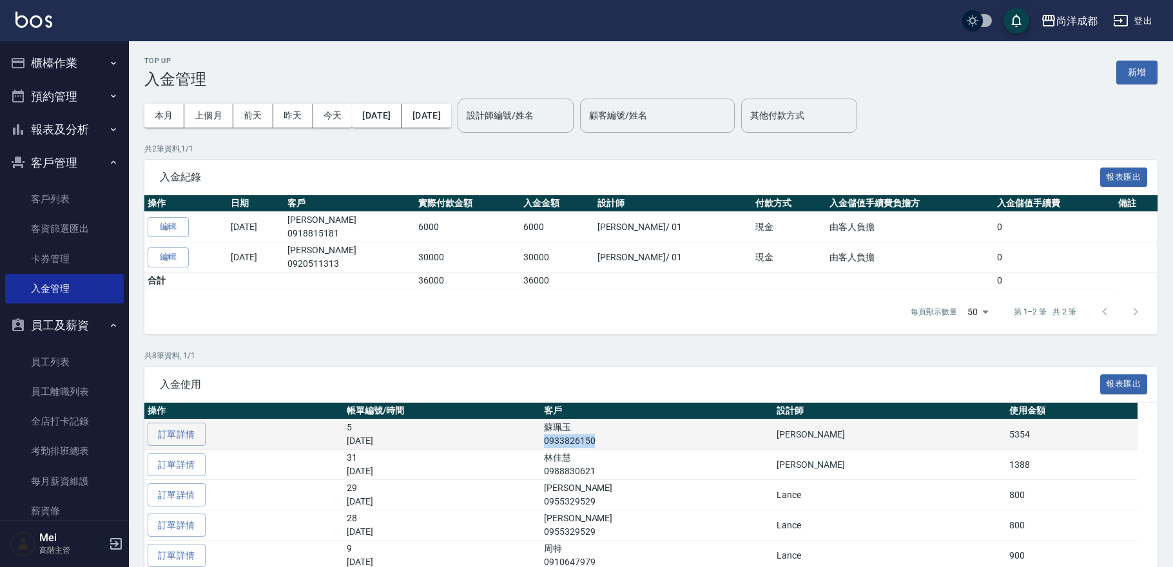
copy p "0933826150"
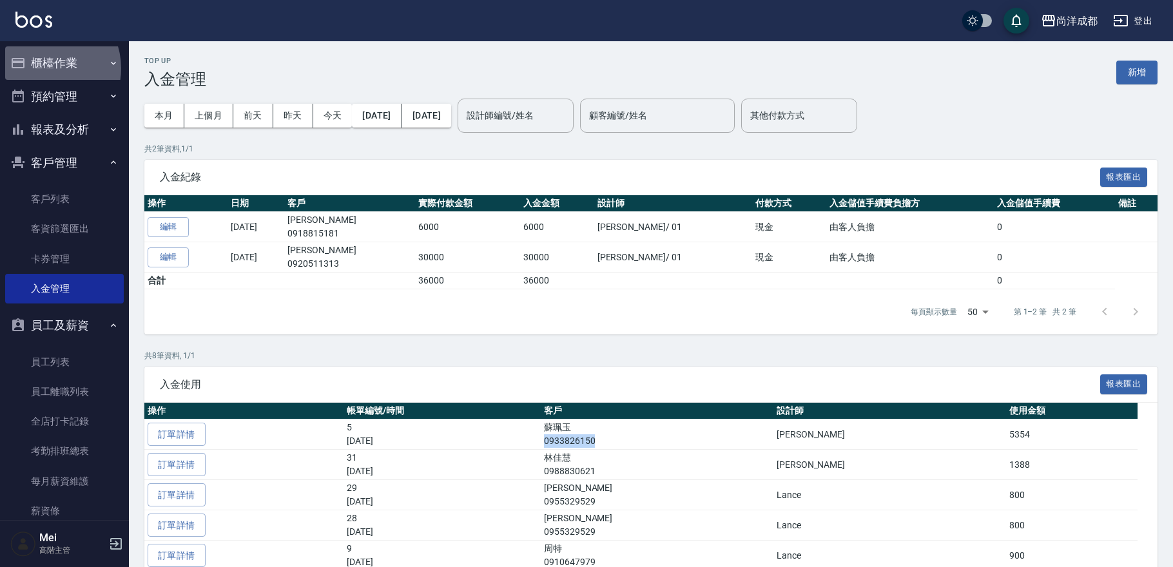
click at [44, 68] on button "櫃檯作業" at bounding box center [64, 63] width 119 height 34
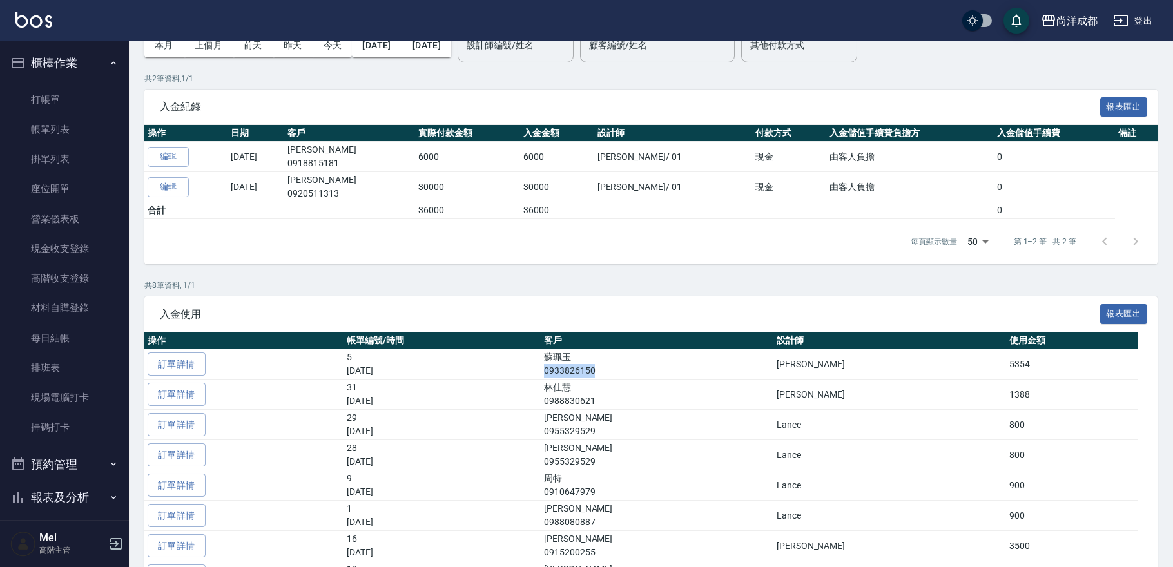
scroll to position [143, 0]
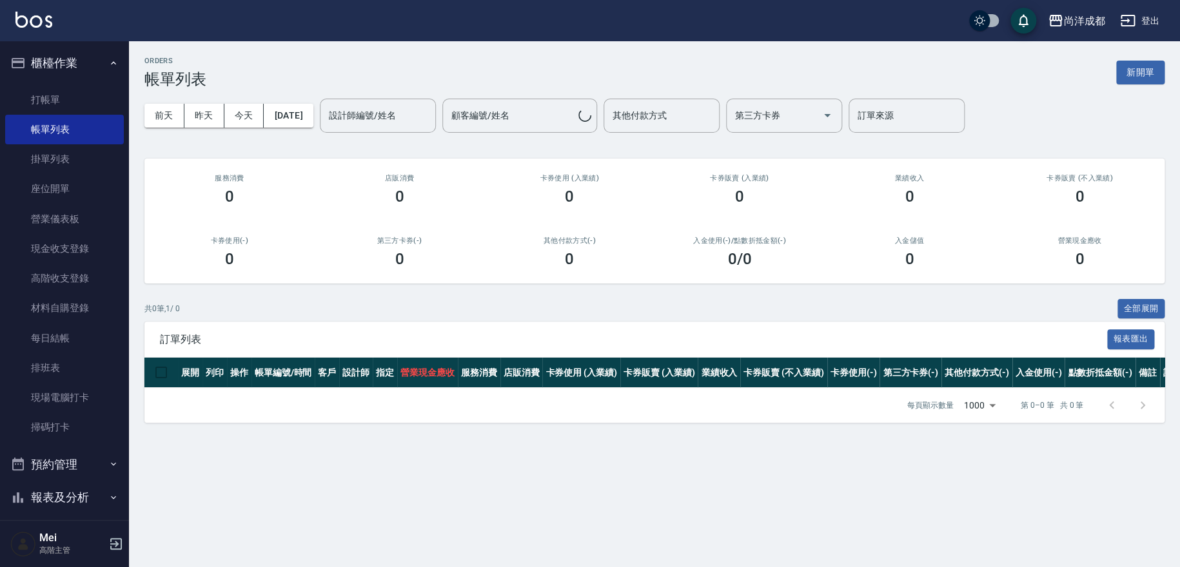
click at [61, 72] on button "櫃檯作業" at bounding box center [64, 63] width 119 height 34
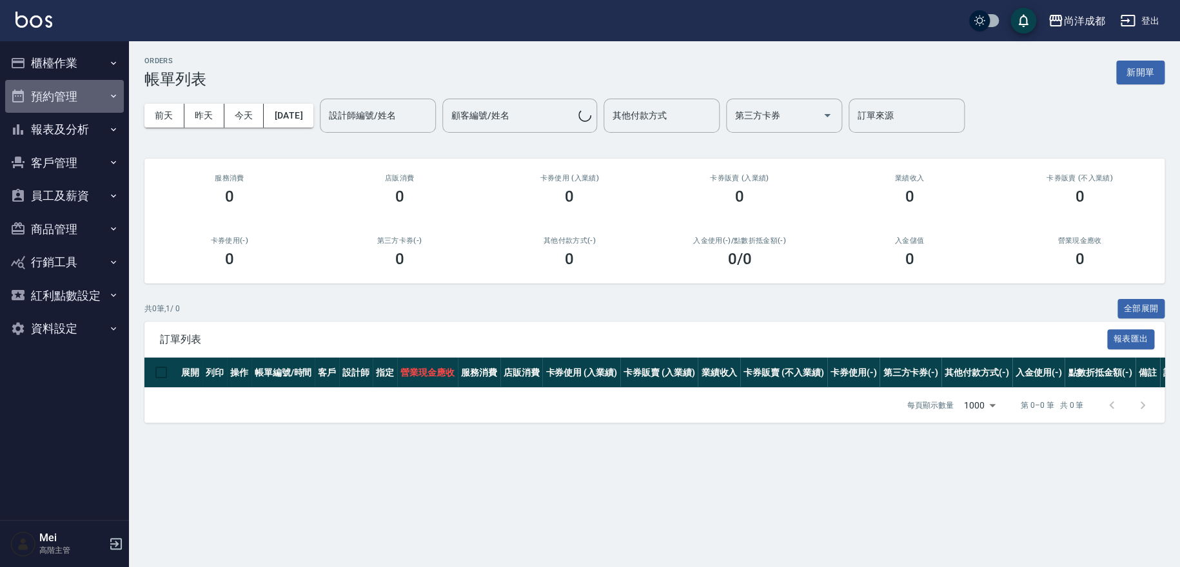
click at [60, 88] on button "預約管理" at bounding box center [64, 97] width 119 height 34
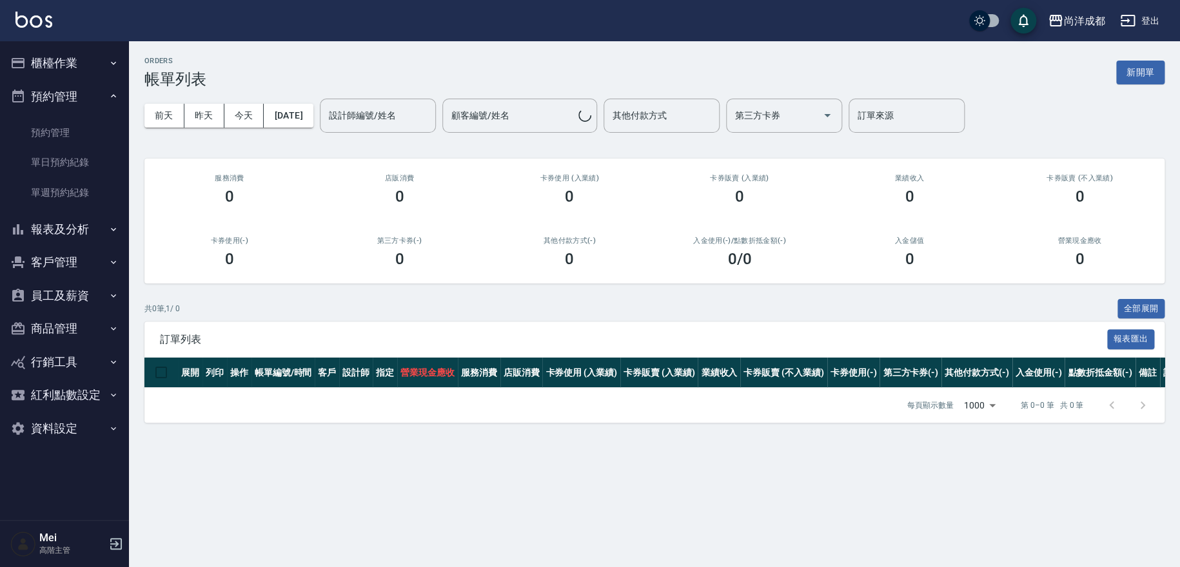
click at [64, 61] on button "櫃檯作業" at bounding box center [64, 63] width 119 height 34
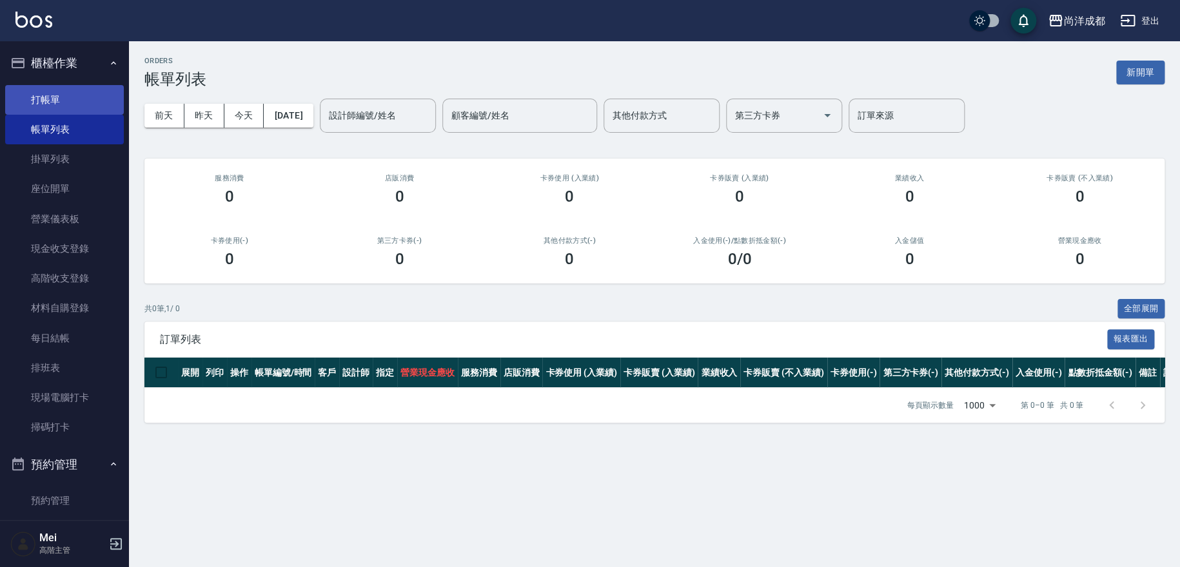
click at [57, 102] on link "打帳單" at bounding box center [64, 100] width 119 height 30
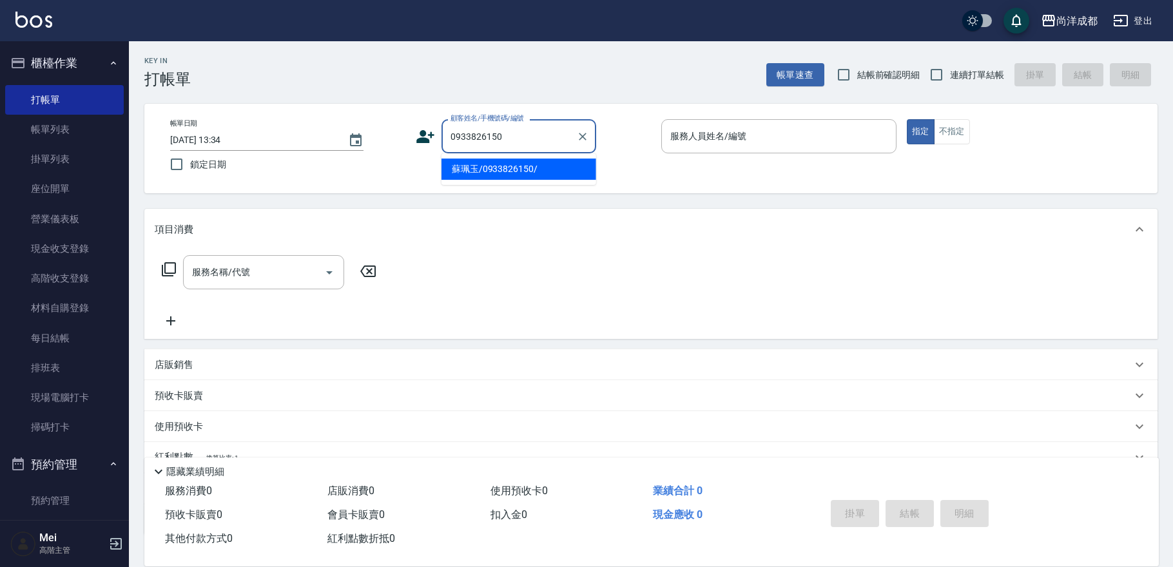
click at [542, 169] on li "蘇珮玉/0933826150/" at bounding box center [519, 169] width 155 height 21
type input "蘇珮玉/0933826150/"
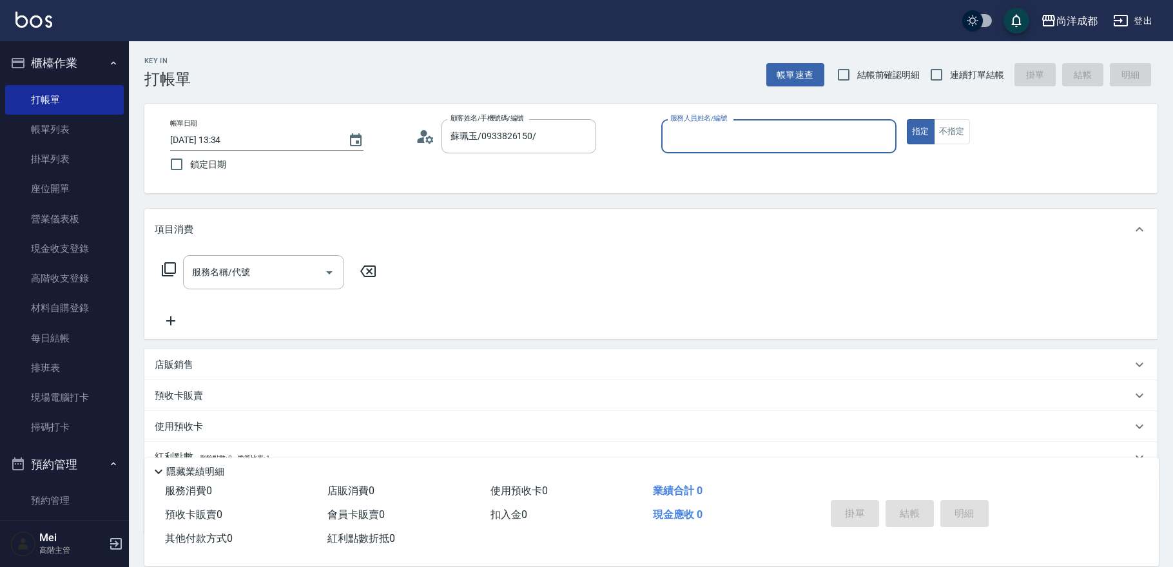
type input "[PERSON_NAME]-01"
click at [542, 169] on div "帳單日期 2025/09/23 13:34 鎖定日期 顧客姓名/手機號碼/編號 蘇珮玉/0933826150/ 顧客姓名/手機號碼/編號 服務人員姓名/編號 …" at bounding box center [651, 148] width 982 height 59
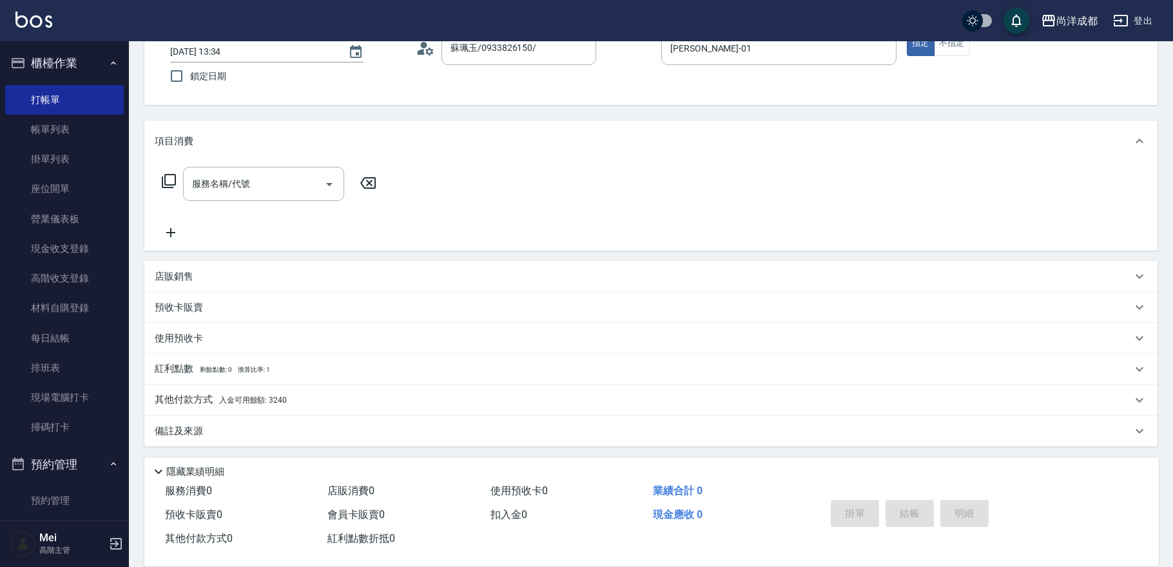
scroll to position [89, 0]
click at [219, 401] on p "其他付款方式 入金可用餘額: 3240" at bounding box center [221, 400] width 132 height 14
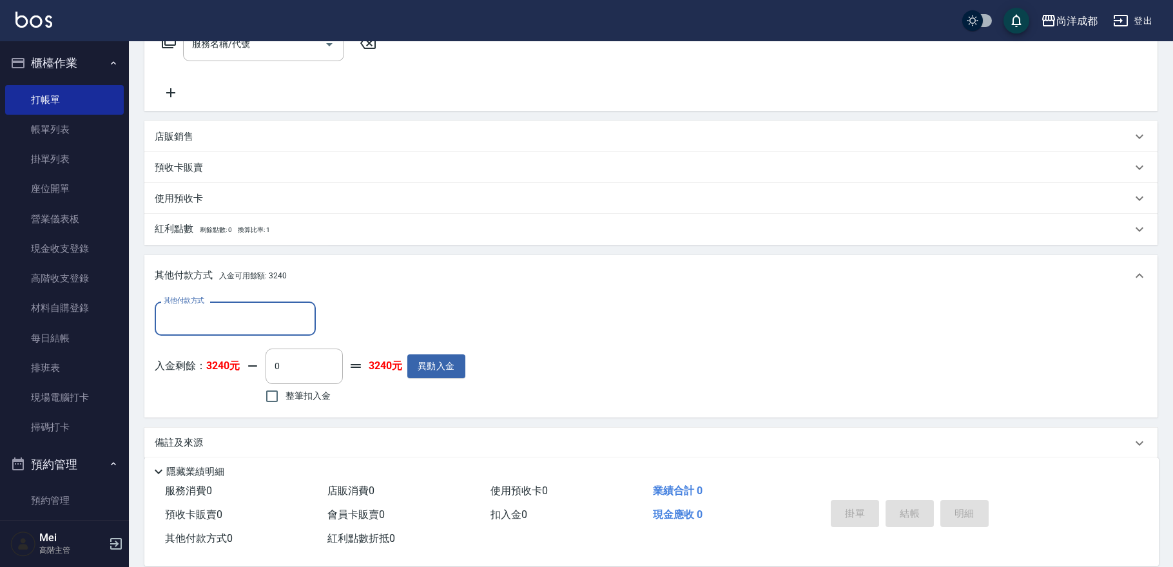
scroll to position [232, 0]
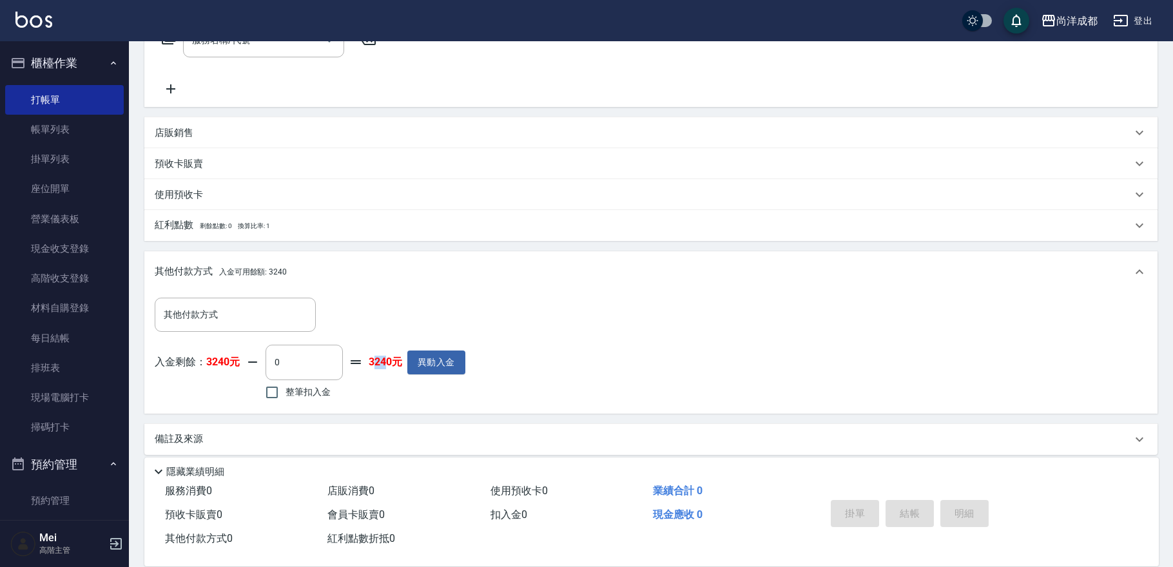
drag, startPoint x: 373, startPoint y: 365, endPoint x: 389, endPoint y: 365, distance: 16.8
click at [389, 365] on strong "3240元" at bounding box center [386, 363] width 34 height 14
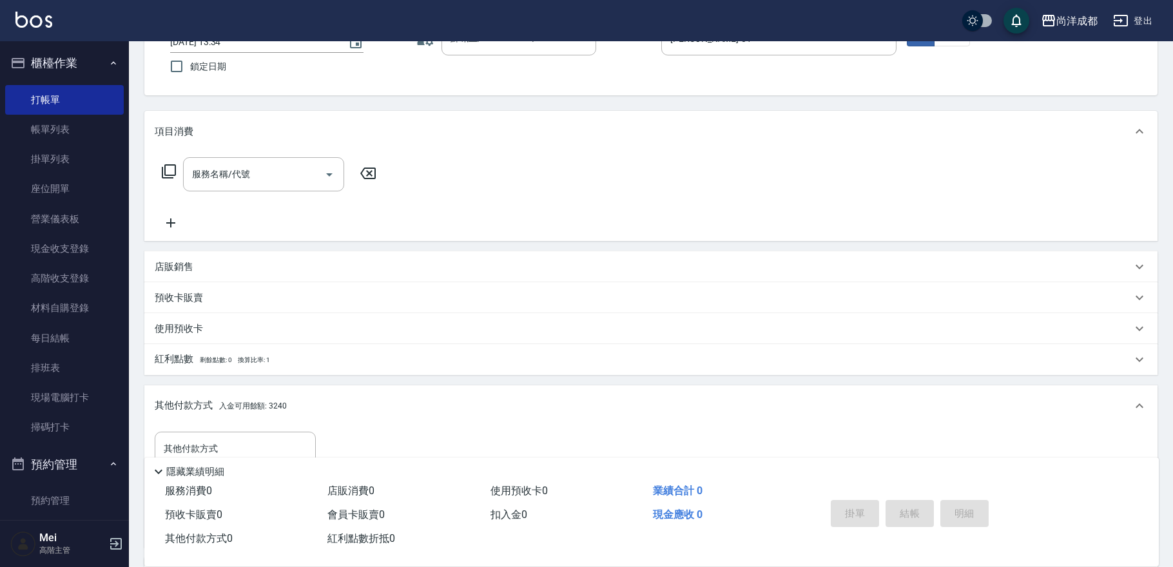
scroll to position [0, 0]
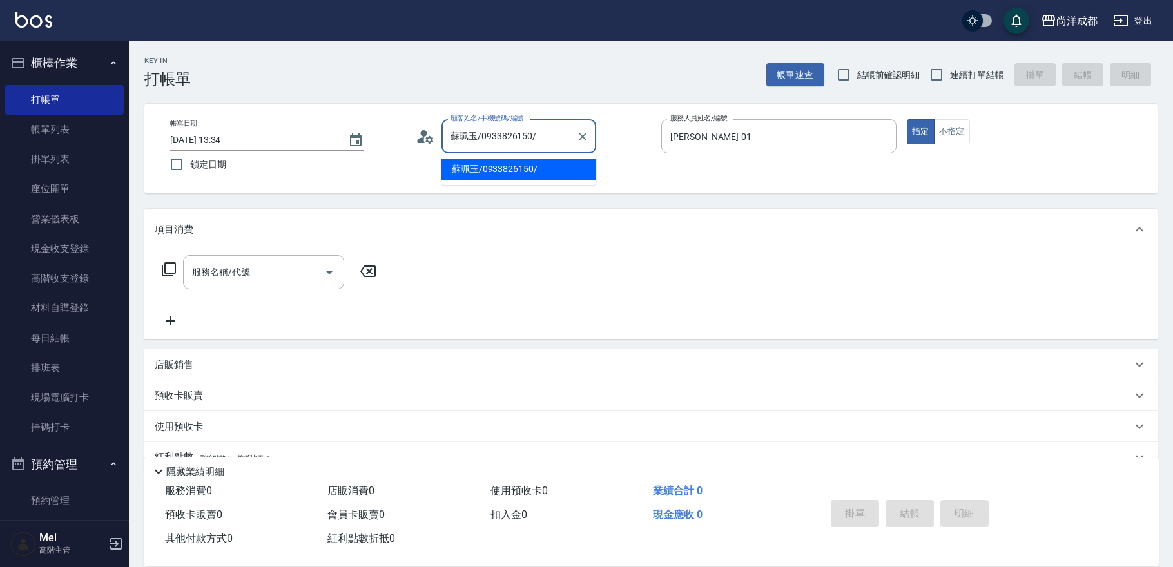
click at [547, 141] on input "蘇珮玉/0933826150/" at bounding box center [509, 136] width 124 height 23
click at [917, 135] on button "指定" at bounding box center [921, 131] width 28 height 25
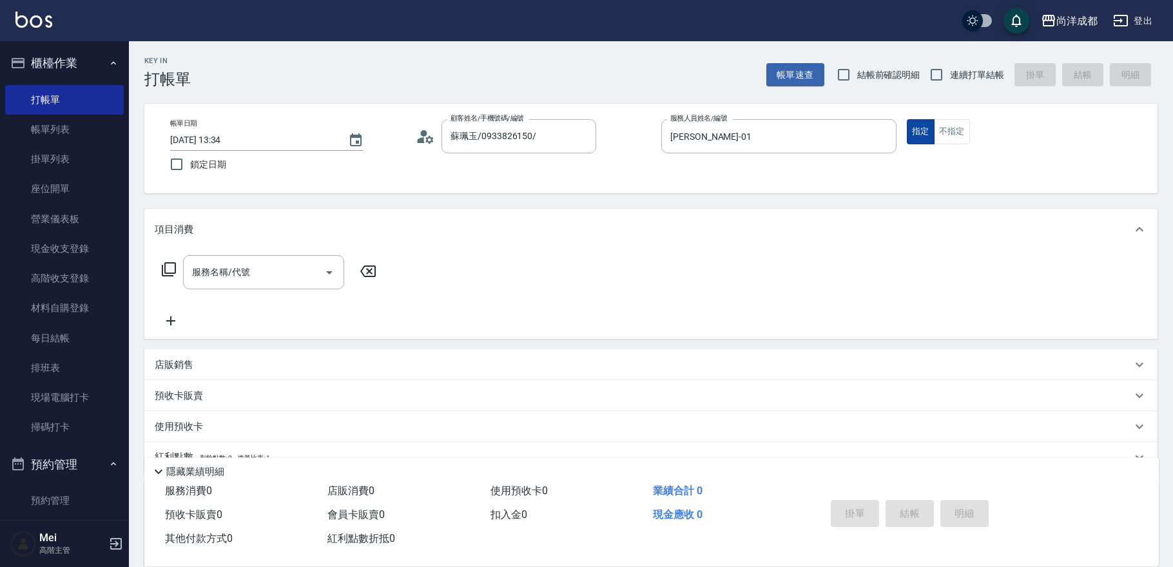
click at [920, 135] on button "指定" at bounding box center [921, 131] width 28 height 25
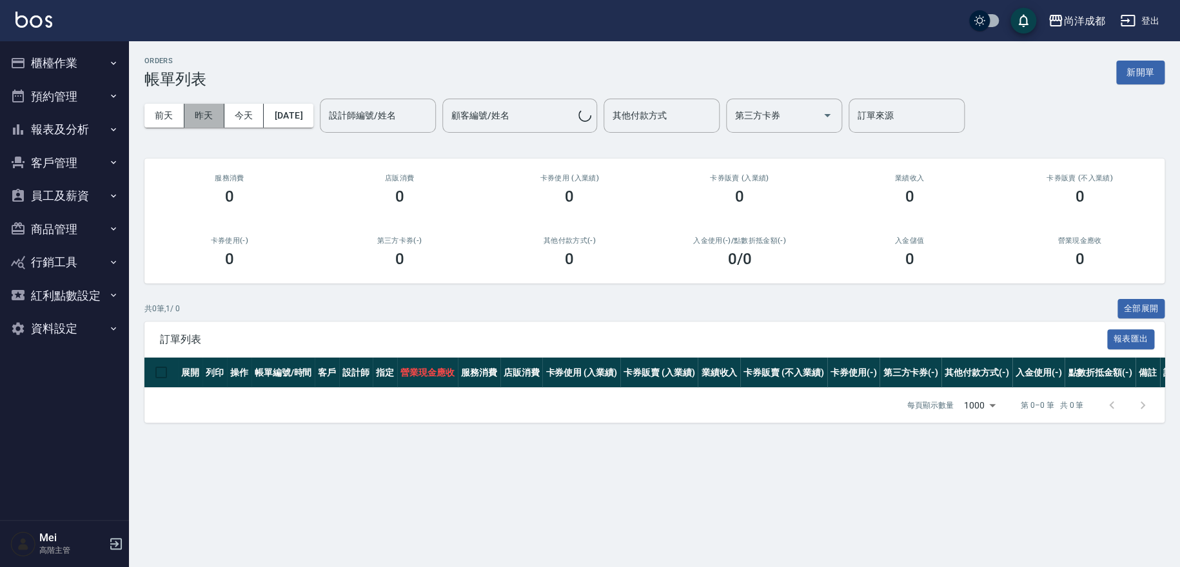
click at [203, 121] on button "昨天" at bounding box center [204, 116] width 40 height 24
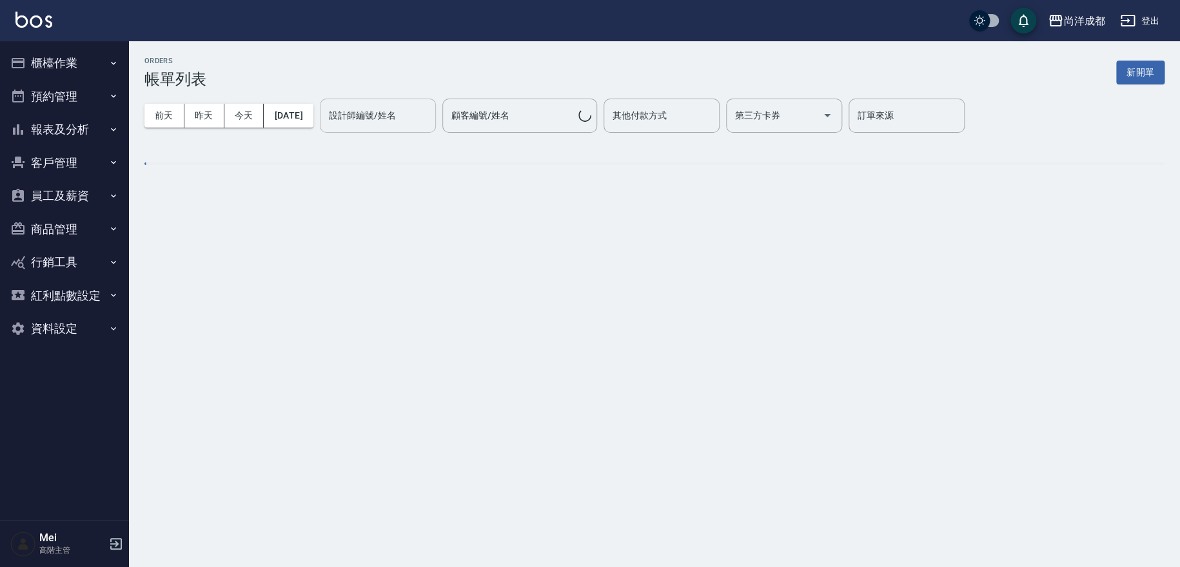
click at [427, 120] on input "設計師編號/姓名" at bounding box center [378, 115] width 104 height 23
type input "[PERSON_NAME]-01"
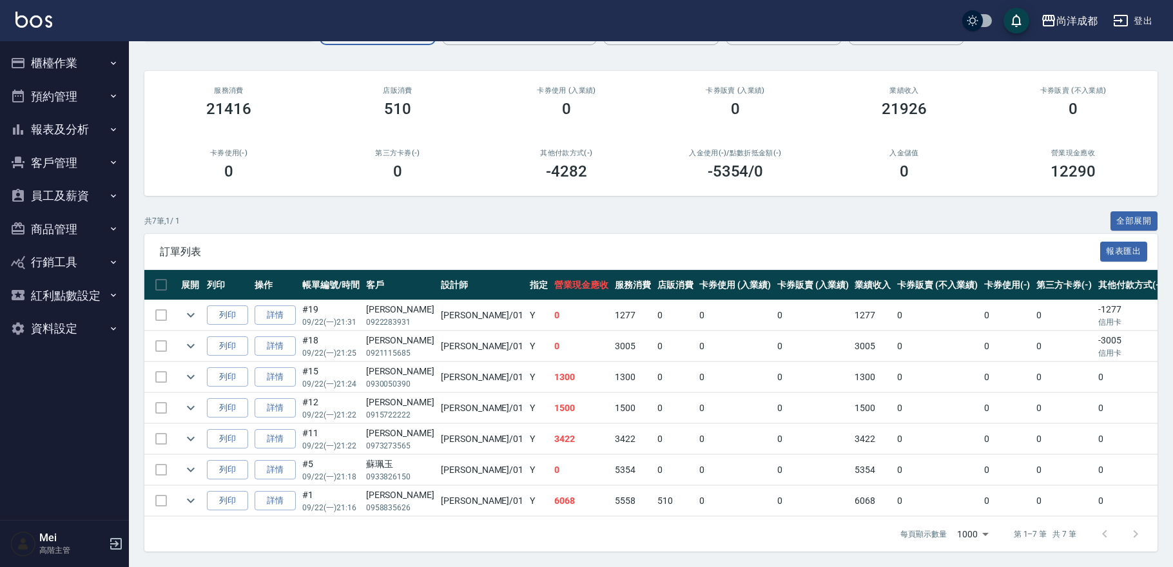
scroll to position [98, 0]
click at [1149, 215] on button "全部展開" at bounding box center [1135, 221] width 48 height 20
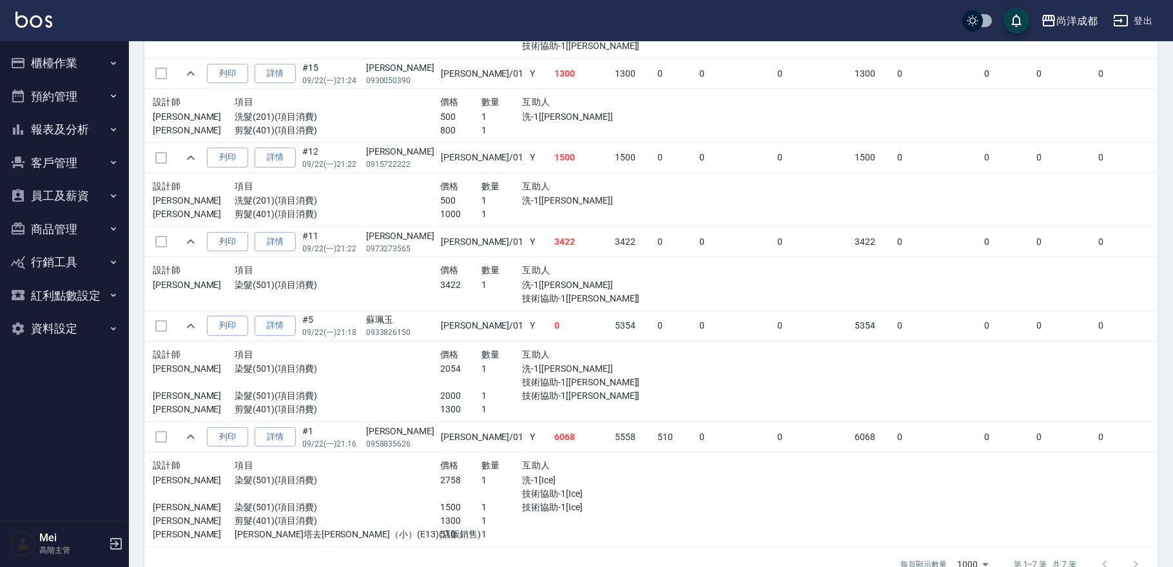
scroll to position [538, 0]
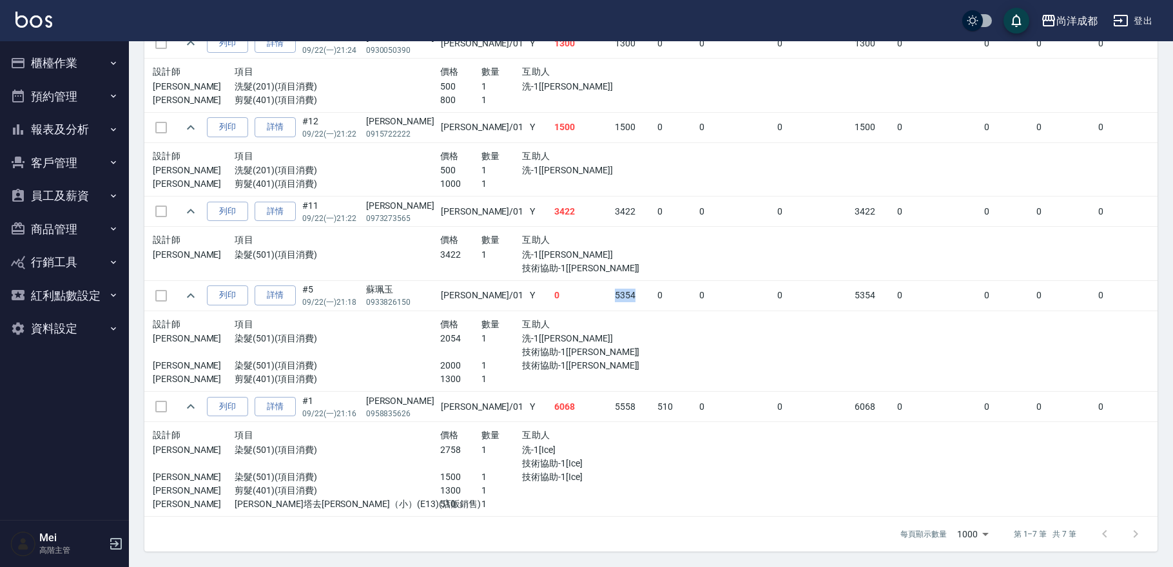
drag, startPoint x: 574, startPoint y: 280, endPoint x: 535, endPoint y: 280, distance: 38.7
click at [535, 280] on tr "列印 詳情 #5 09/22 (一) 21:18 [PERSON_NAME]0933826150 [PERSON_NAME] /01 Y 0 5354 0 0…" at bounding box center [750, 295] width 1212 height 30
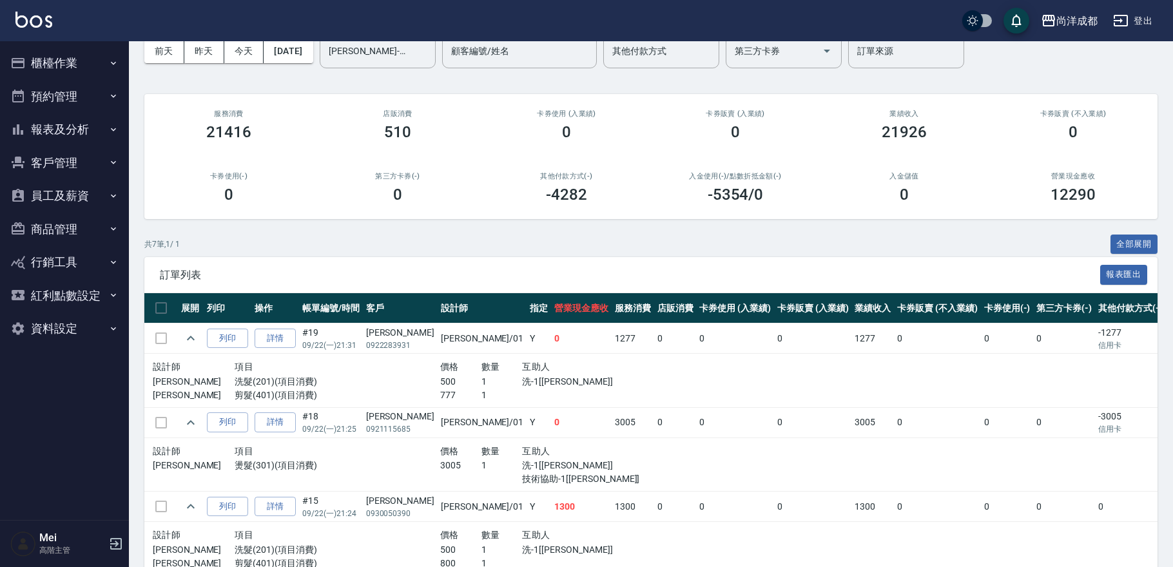
scroll to position [0, 0]
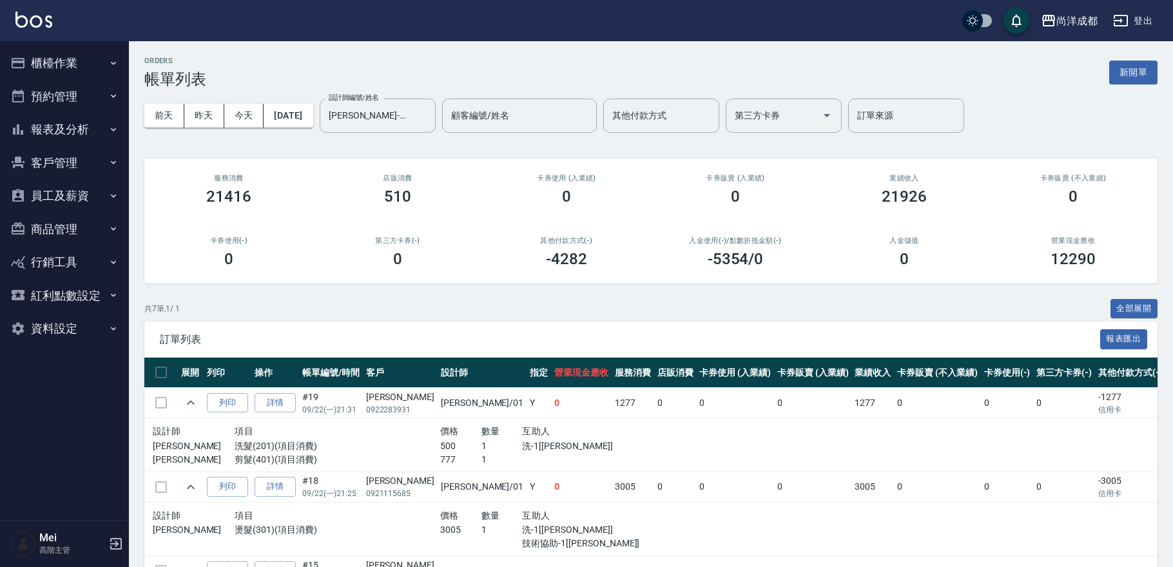
click at [684, 249] on div "入金使用(-) /點數折抵金額(-) -5354 /0" at bounding box center [735, 252] width 169 height 63
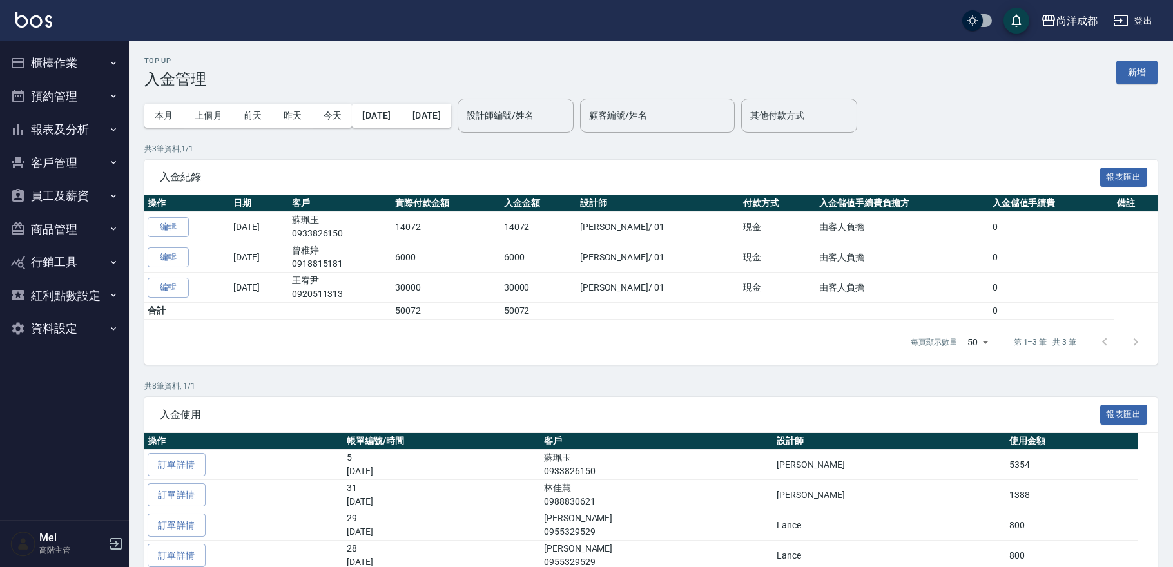
click at [682, 340] on div "每頁顯示數量 50 50 第 1–3 筆 共 3 筆" at bounding box center [650, 342] width 1013 height 45
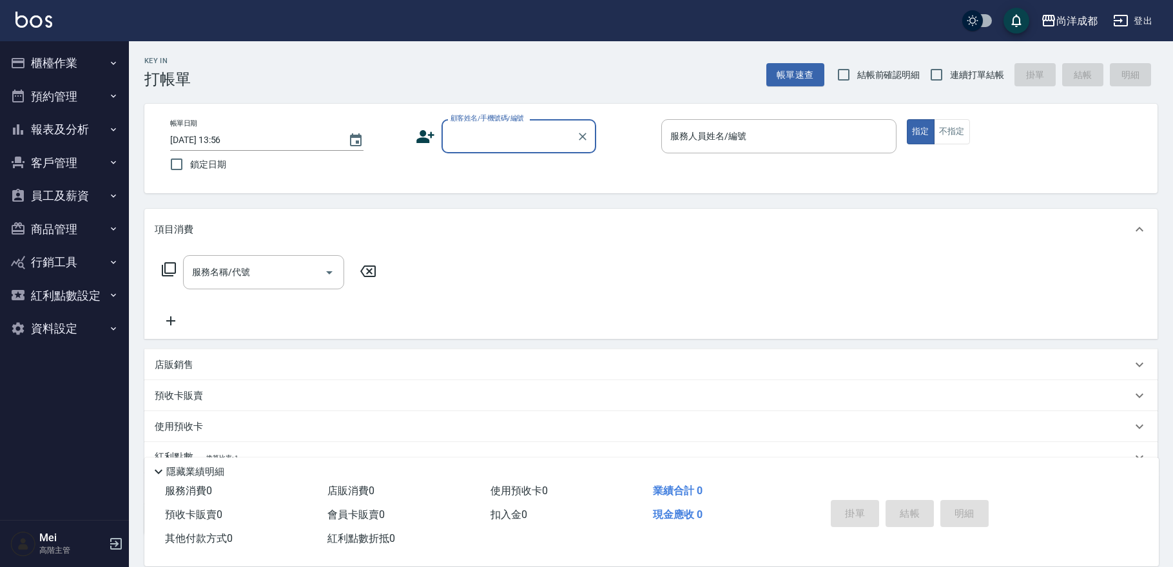
click at [523, 148] on div "顧客姓名/手機號碼/編號" at bounding box center [519, 136] width 155 height 34
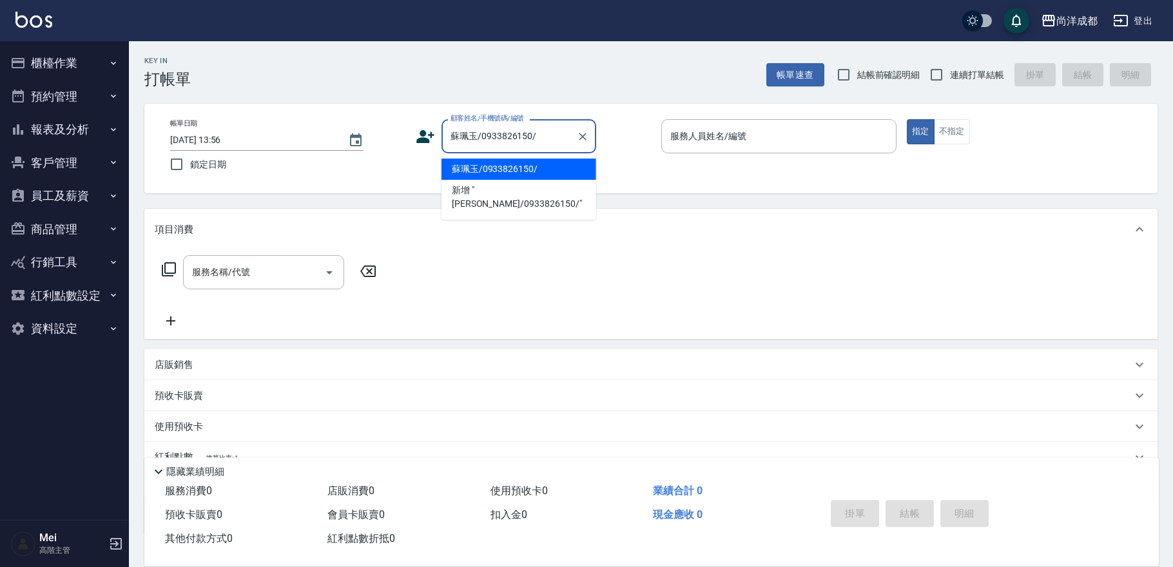
click at [515, 162] on li "蘇珮玉/0933826150/" at bounding box center [519, 169] width 155 height 21
type input "蘇珮玉/0933826150/"
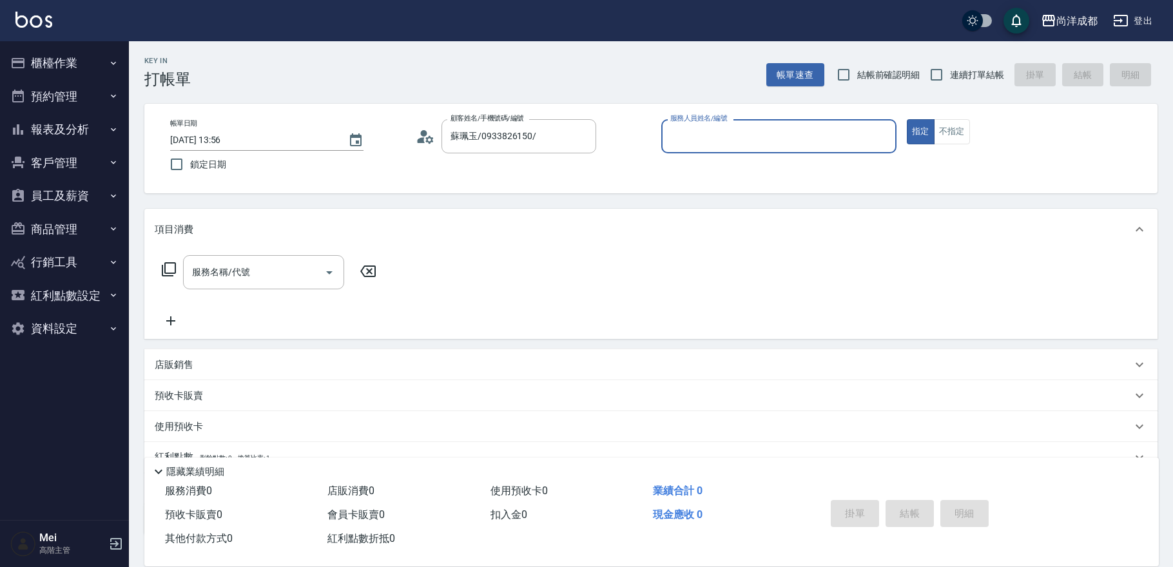
type input "[PERSON_NAME]-01"
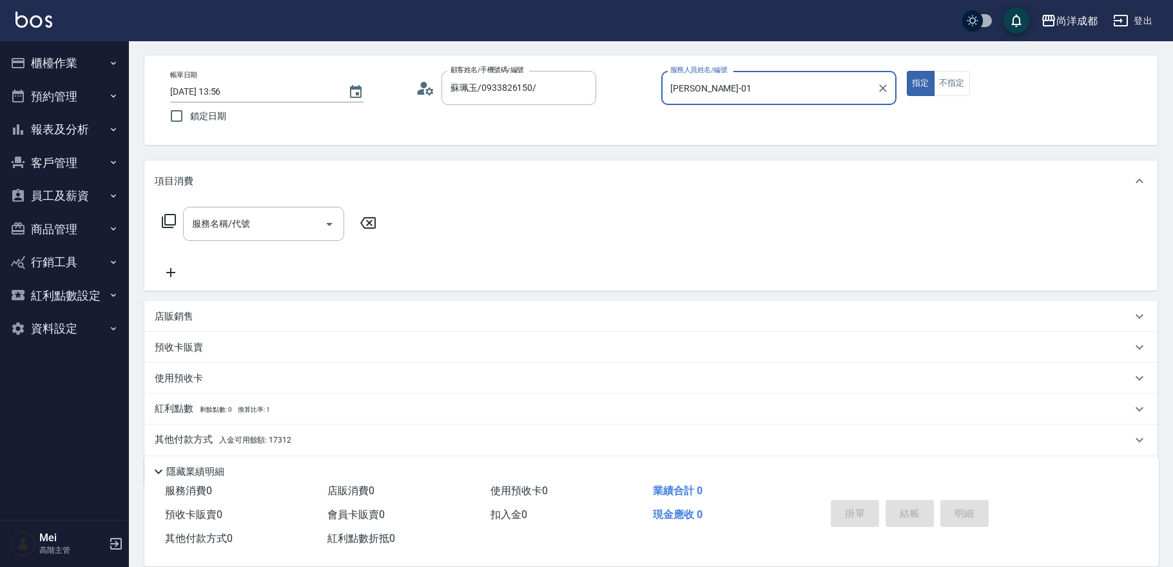
scroll to position [89, 0]
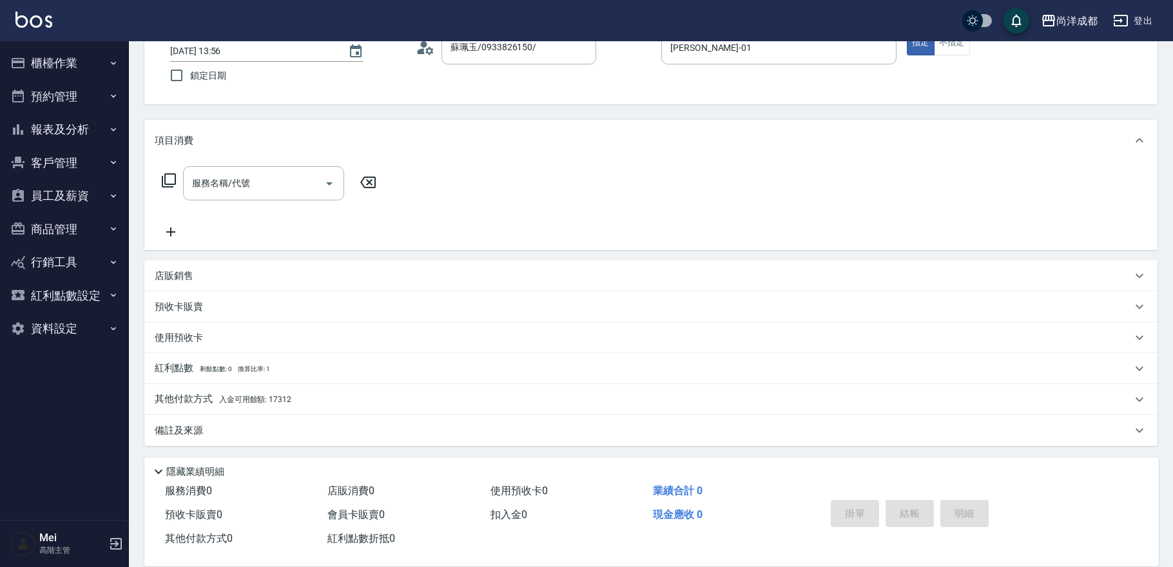
click at [267, 396] on span "入金可用餘額: 17312" at bounding box center [255, 399] width 72 height 9
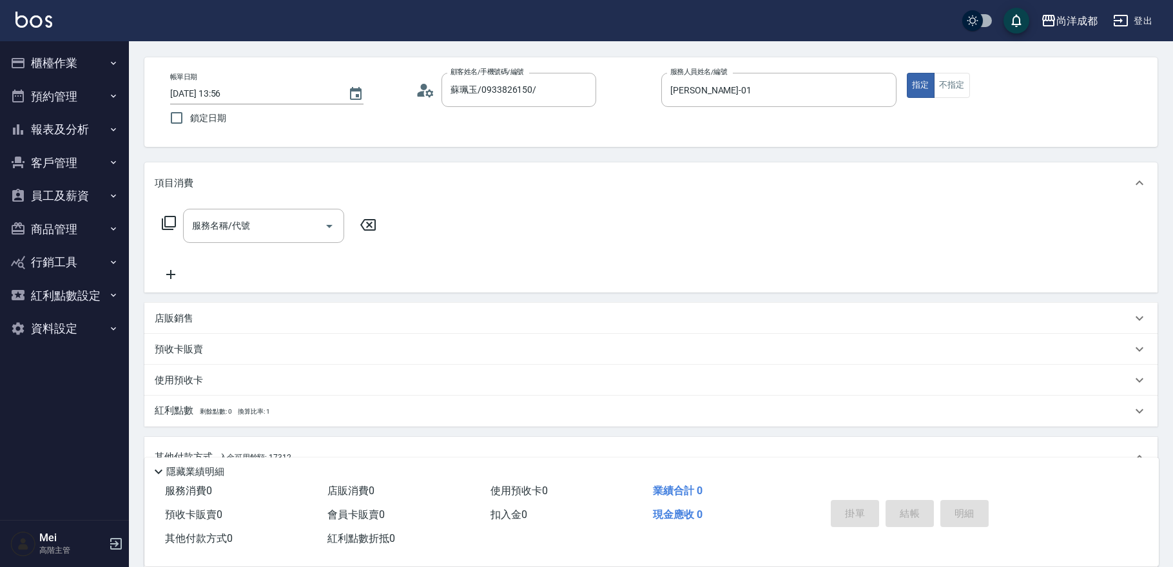
scroll to position [0, 0]
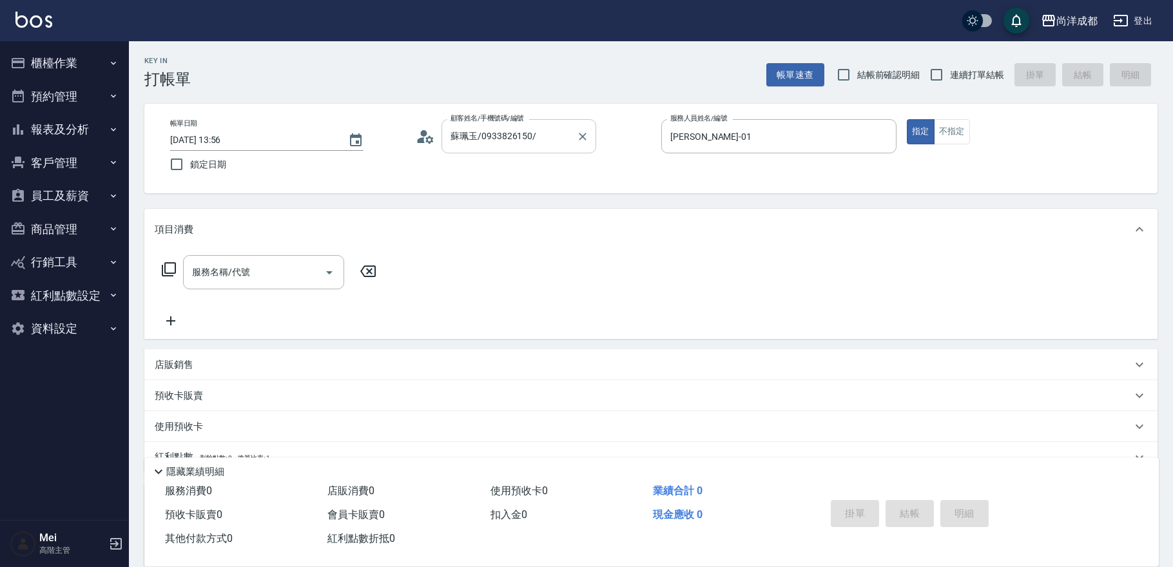
click at [521, 139] on input "蘇珮玉/0933826150/" at bounding box center [509, 136] width 124 height 23
click at [555, 135] on input "蘇珮玉/0933826150/" at bounding box center [509, 136] width 124 height 23
click at [910, 132] on button "指定" at bounding box center [921, 131] width 28 height 25
click at [552, 63] on div "Key In 打帳單 帳單速查 結帳前確認明細 連續打單結帳 掛單 結帳 明細" at bounding box center [643, 64] width 1029 height 47
click at [793, 75] on button "帳單速查" at bounding box center [796, 75] width 58 height 24
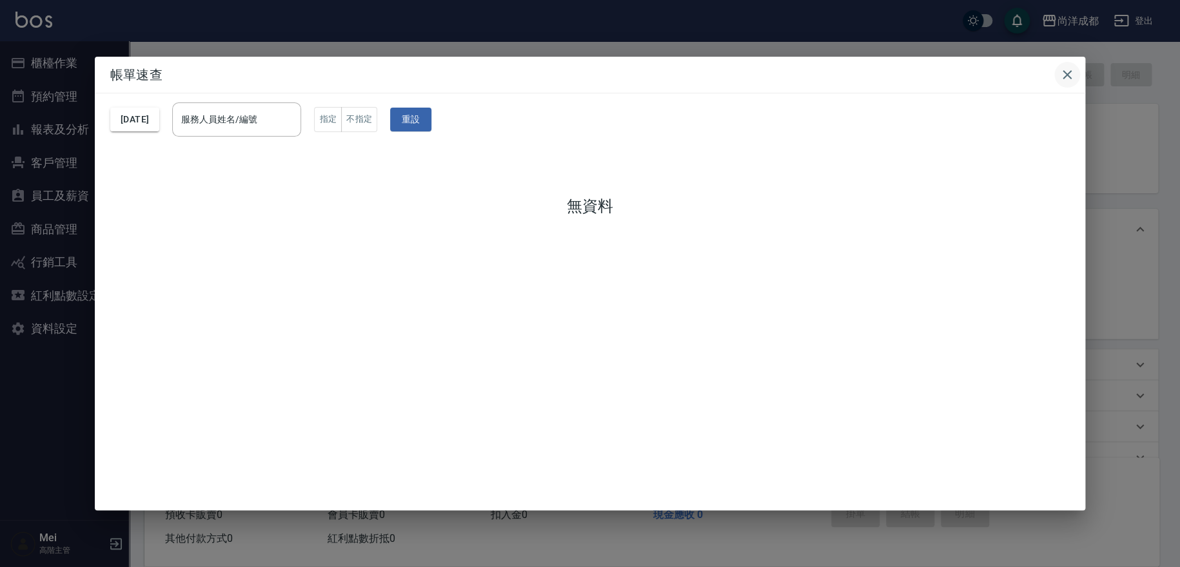
click at [1061, 78] on icon "button" at bounding box center [1066, 74] width 15 height 15
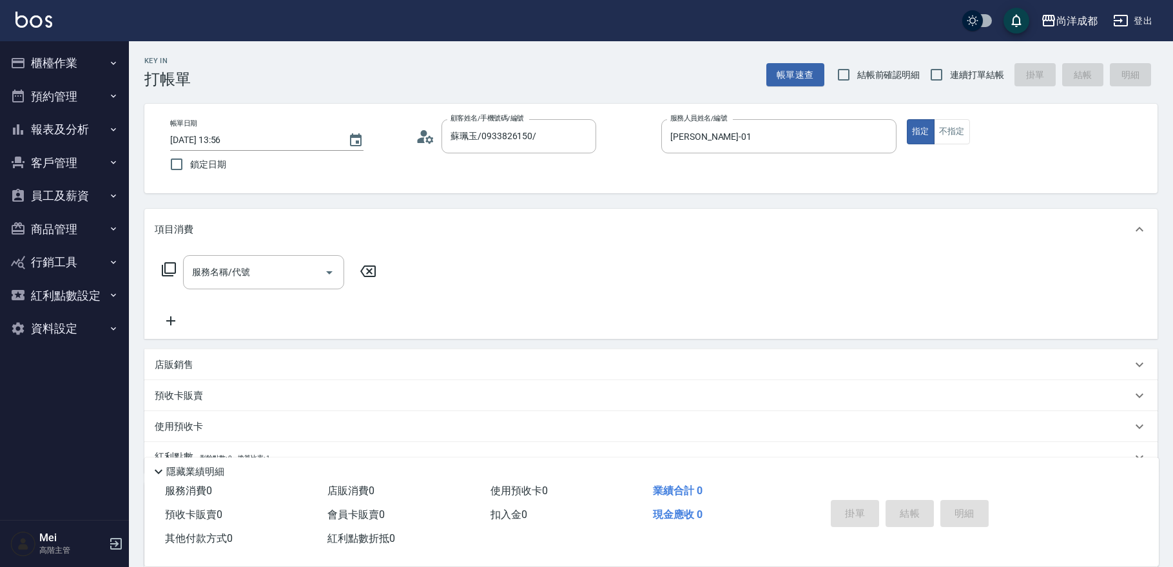
click at [507, 36] on div "尚洋成都 登出" at bounding box center [586, 20] width 1173 height 41
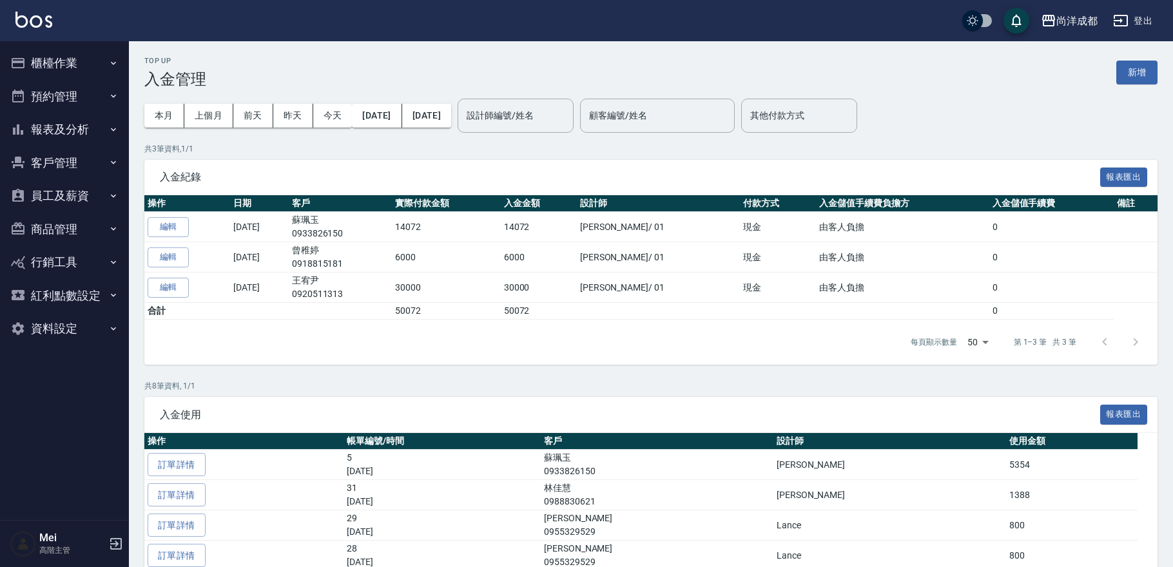
click at [636, 409] on span "入金使用" at bounding box center [630, 415] width 941 height 13
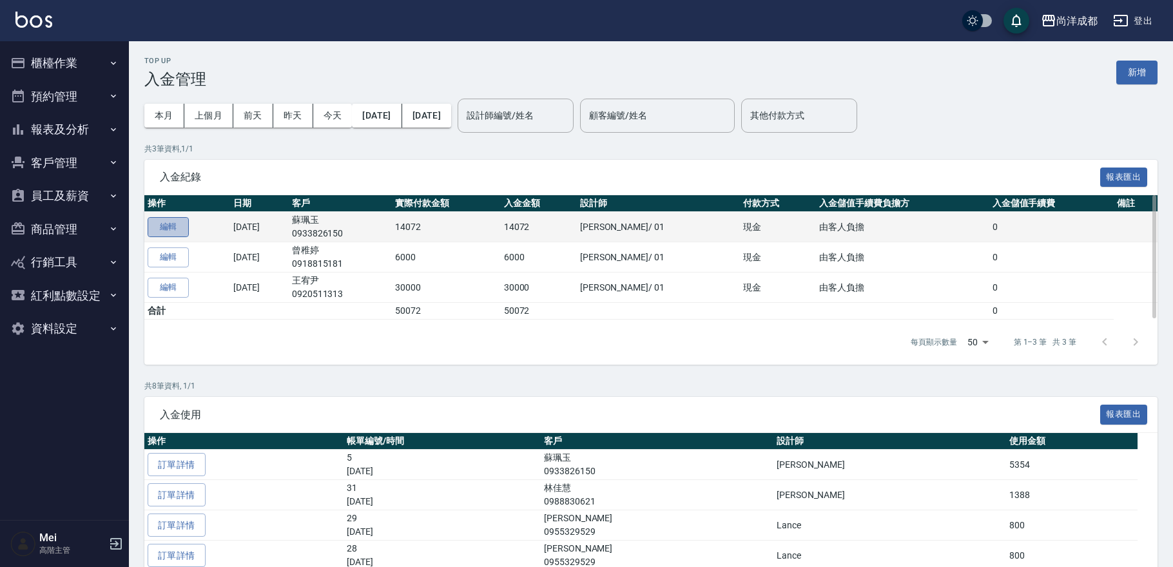
click at [179, 229] on button "編輯" at bounding box center [168, 227] width 41 height 20
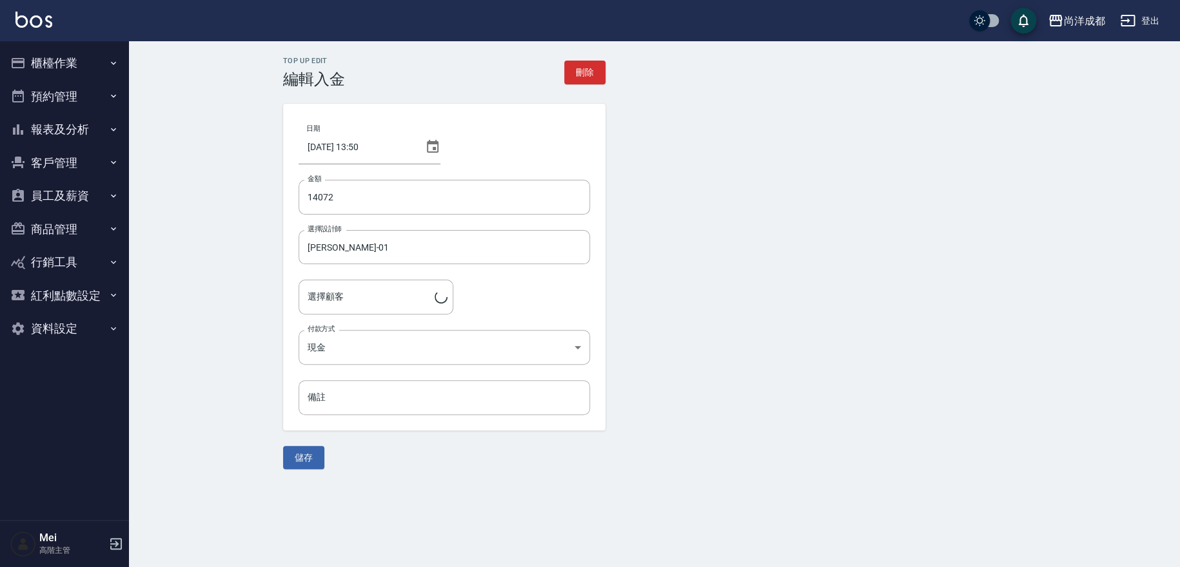
type input "蘇珮玉/0933826150/"
click at [757, 280] on form "日期 [DATE] 13:50 金額 14072 金額 選擇設計師 [PERSON_NAME]-01 選擇設計師 選擇顧客 [PERSON_NAME]/093…" at bounding box center [654, 287] width 743 height 366
click at [117, 59] on icon "button" at bounding box center [113, 63] width 10 height 10
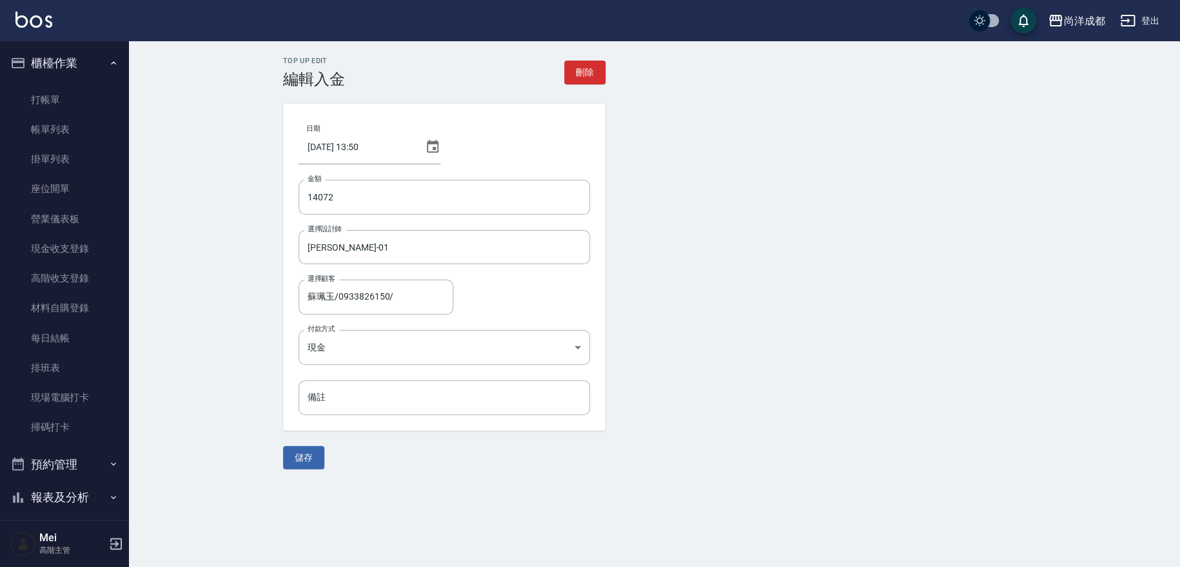
click at [162, 97] on div "Top Up Edit 編輯入金 刪除 日期 [DATE] 13:50 金額 14072 金額 選擇設計師 [PERSON_NAME]-01 選擇設計師 選擇…" at bounding box center [654, 263] width 1051 height 444
click at [46, 133] on link "帳單列表" at bounding box center [64, 130] width 119 height 30
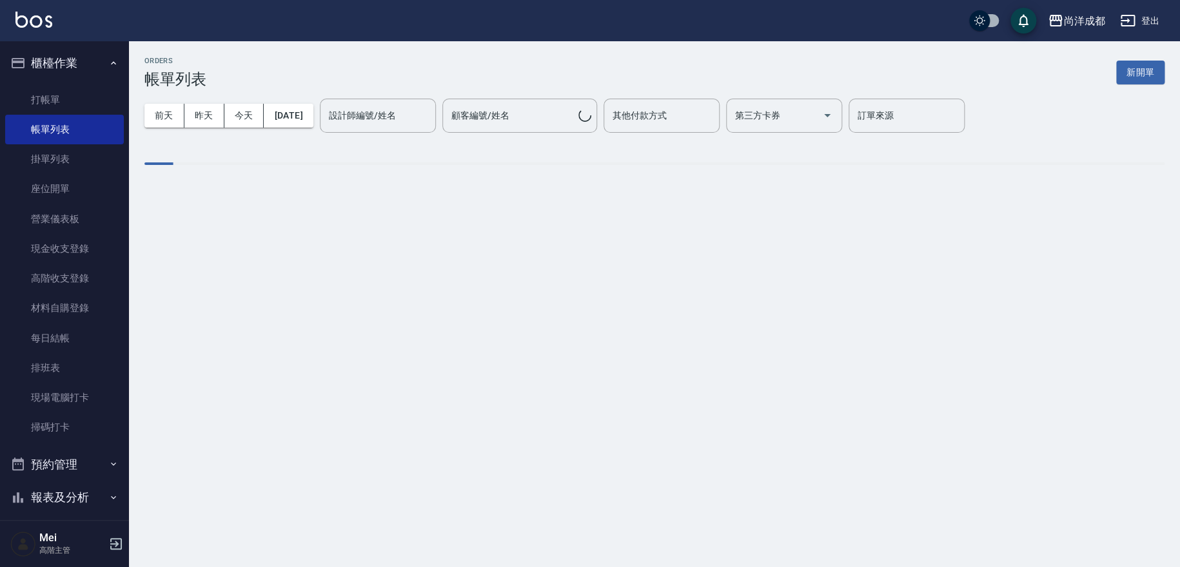
click at [300, 86] on div "ORDERS 帳單列表 新開單" at bounding box center [654, 73] width 1020 height 32
